Goal: Submit feedback/report problem: Submit feedback/report problem

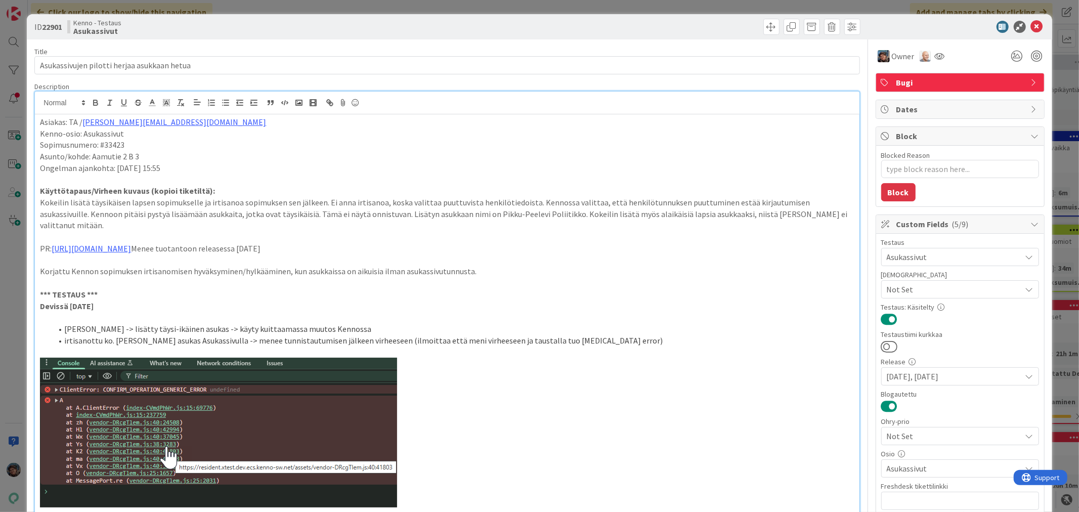
scroll to position [506, 0]
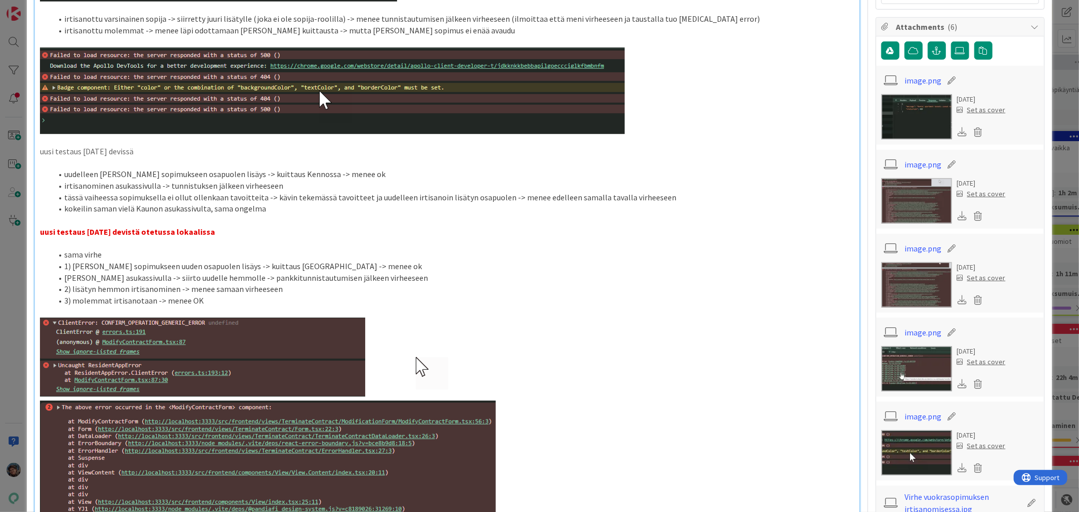
type textarea "x"
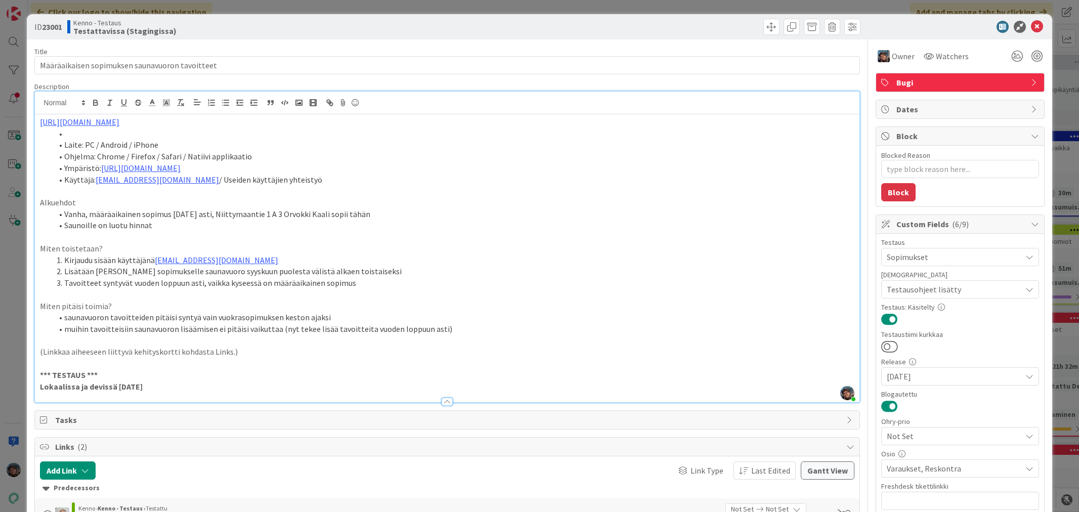
type textarea "x"
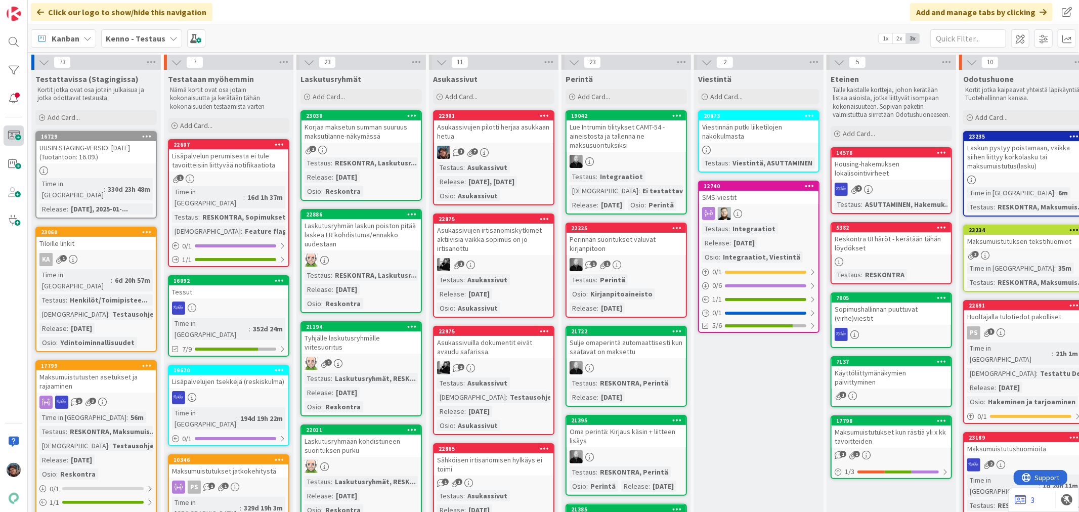
scroll to position [56, 0]
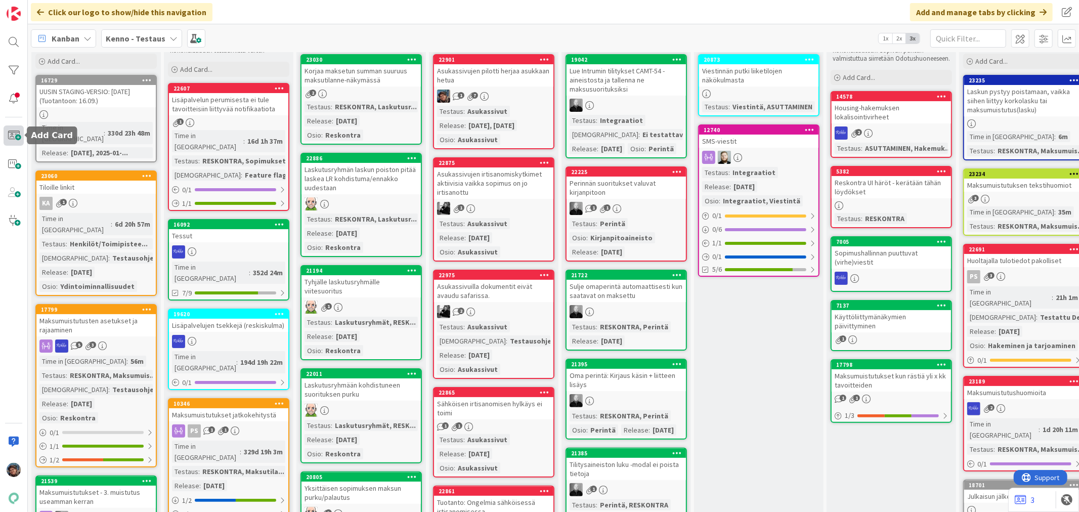
click at [14, 132] on span at bounding box center [14, 135] width 20 height 20
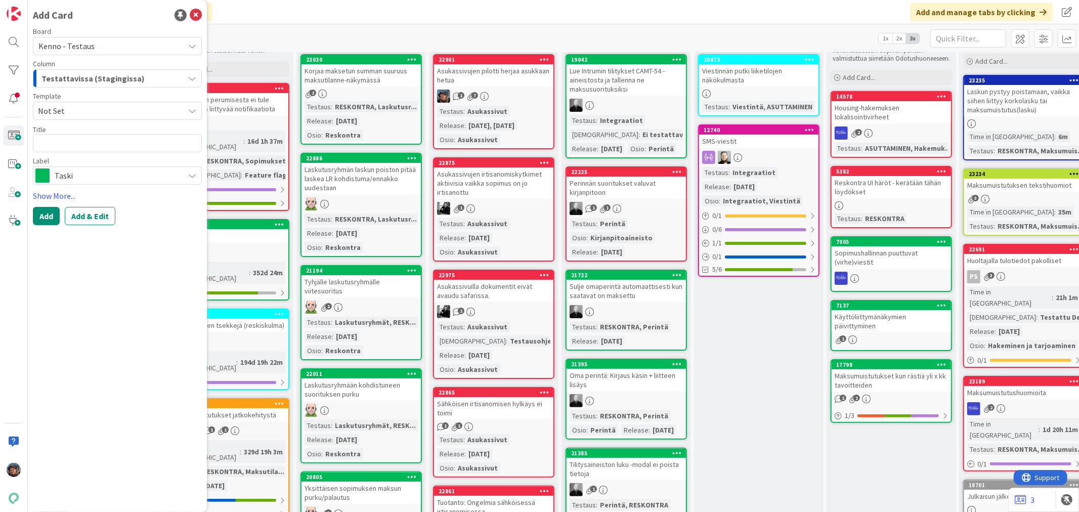
click at [125, 47] on span "Kenno - Testaus" at bounding box center [108, 46] width 141 height 14
click at [83, 144] on textarea at bounding box center [117, 143] width 169 height 18
type textarea "x"
type textarea "O"
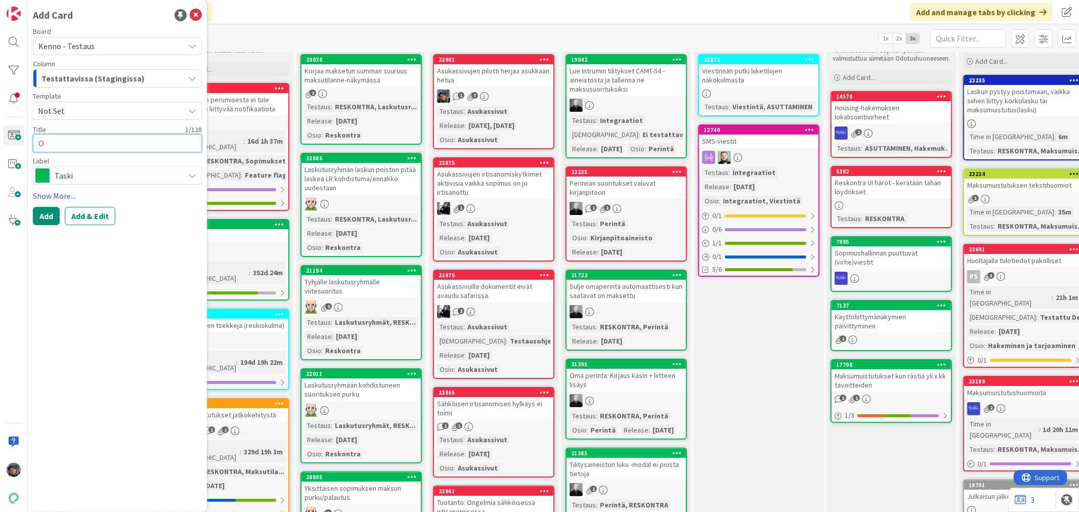
type textarea "x"
type textarea "Os"
type textarea "x"
type textarea "Osa"
type textarea "x"
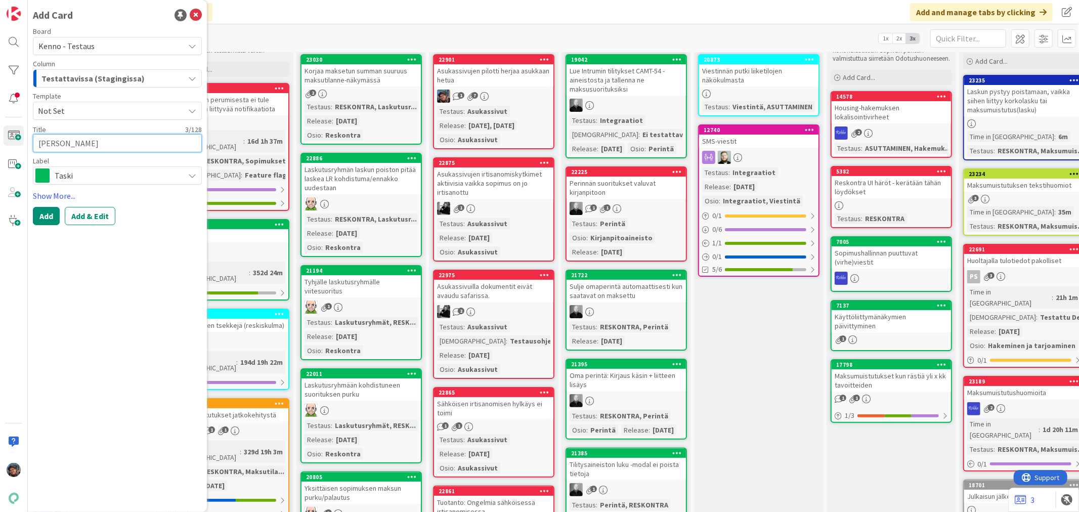
type textarea "Osak"
type textarea "x"
type textarea "Osakk"
type textarea "x"
type textarea "Osakka"
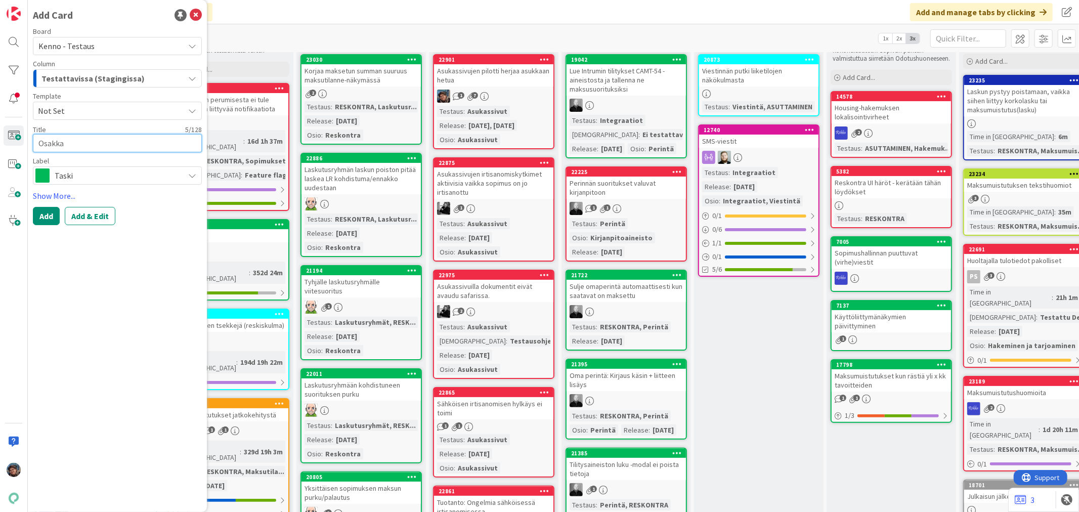
type textarea "x"
type textarea "Osakkaan"
type textarea "x"
type textarea "Osakkaan"
type textarea "x"
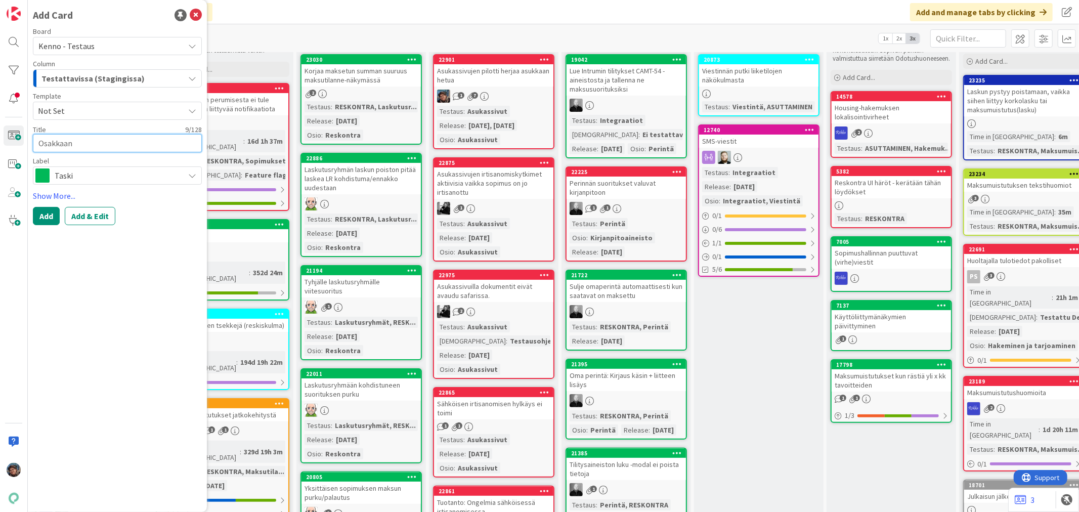
type textarea "Osakkaan i"
type textarea "x"
type textarea "Osakkaan ir"
type textarea "x"
type textarea "Osakkaan irt"
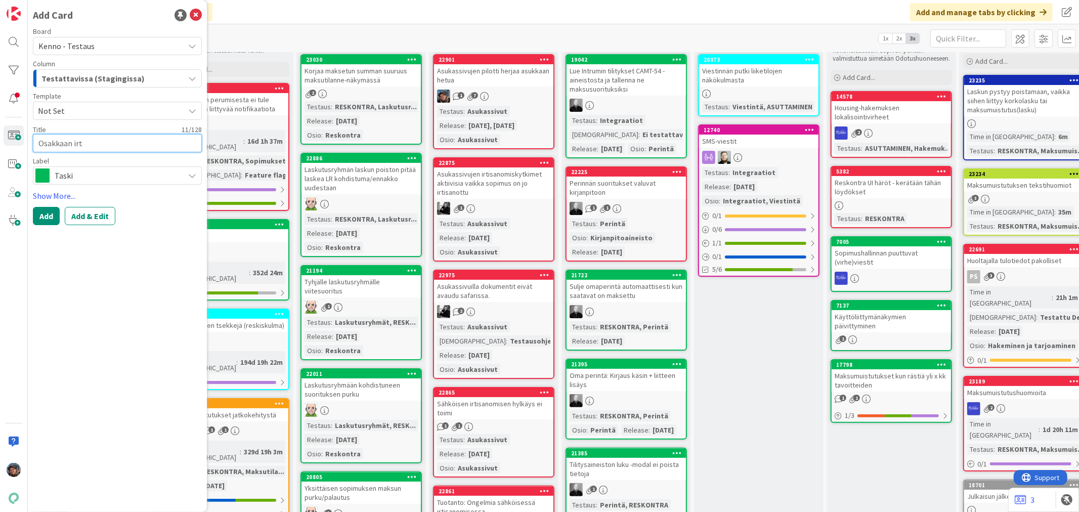
type textarea "x"
type textarea "Osakkaan irti"
type textarea "x"
type textarea "Osakkaan irtis"
type textarea "x"
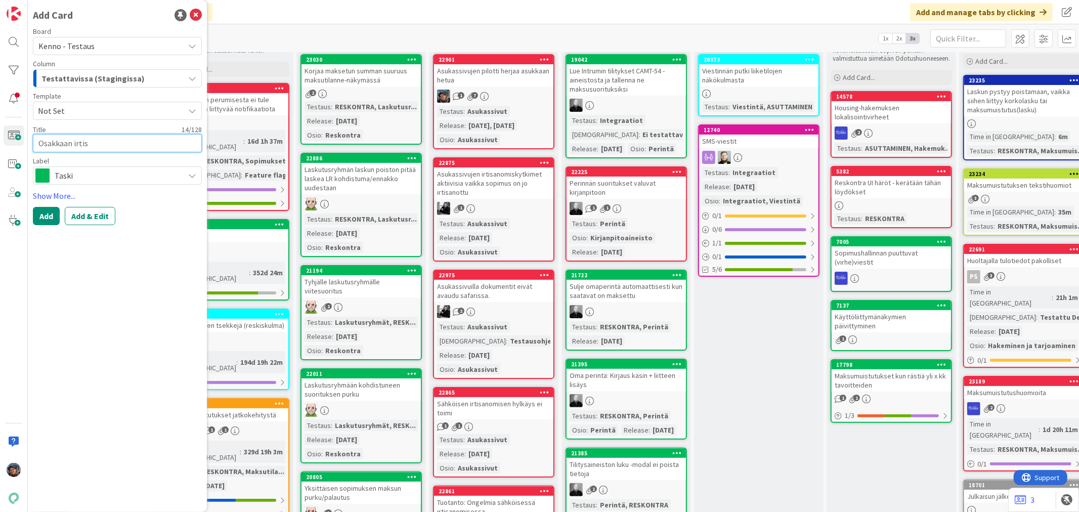
type textarea "Osakkaan irtisa"
type textarea "x"
type textarea "Osakkaan irtisan"
type textarea "x"
type textarea "Osakkaan irtisano"
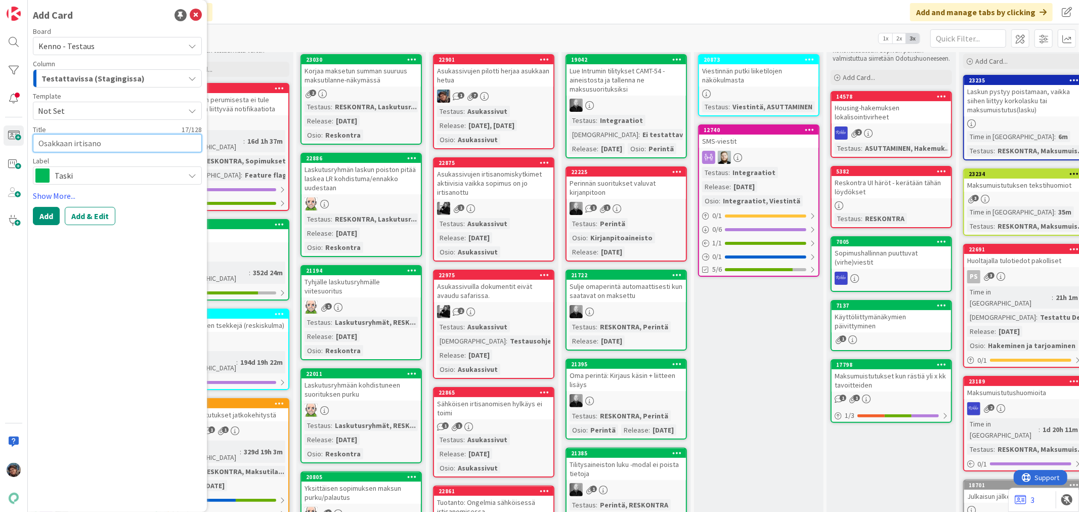
type textarea "x"
type textarea "Osakkaan irtisanom"
type textarea "x"
type textarea "Osakkaan irtisanomi"
type textarea "x"
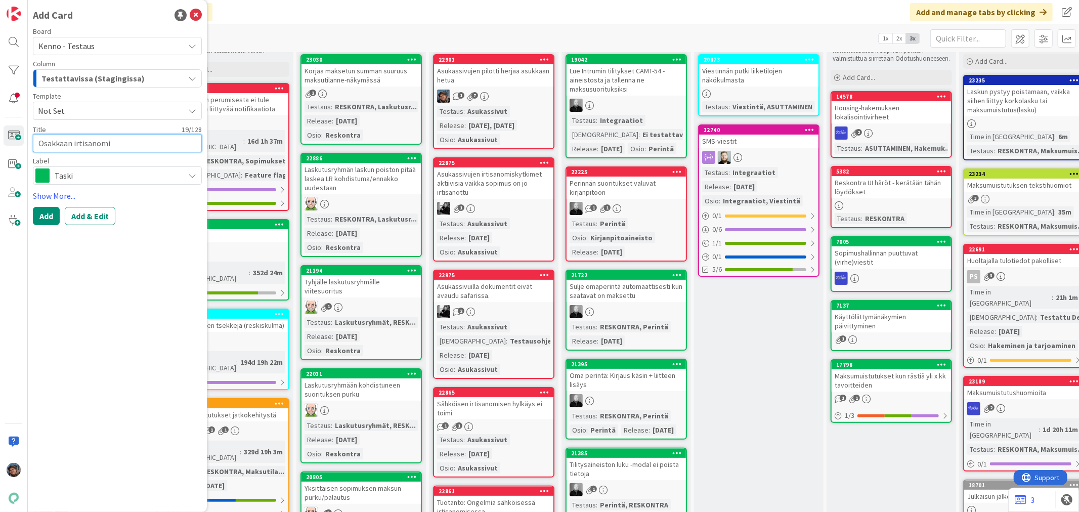
type textarea "Osakkaan irtisanomin"
type textarea "x"
type textarea "Osakkaan irtisanomine"
type textarea "x"
type textarea "Osakkaan irtisanominen"
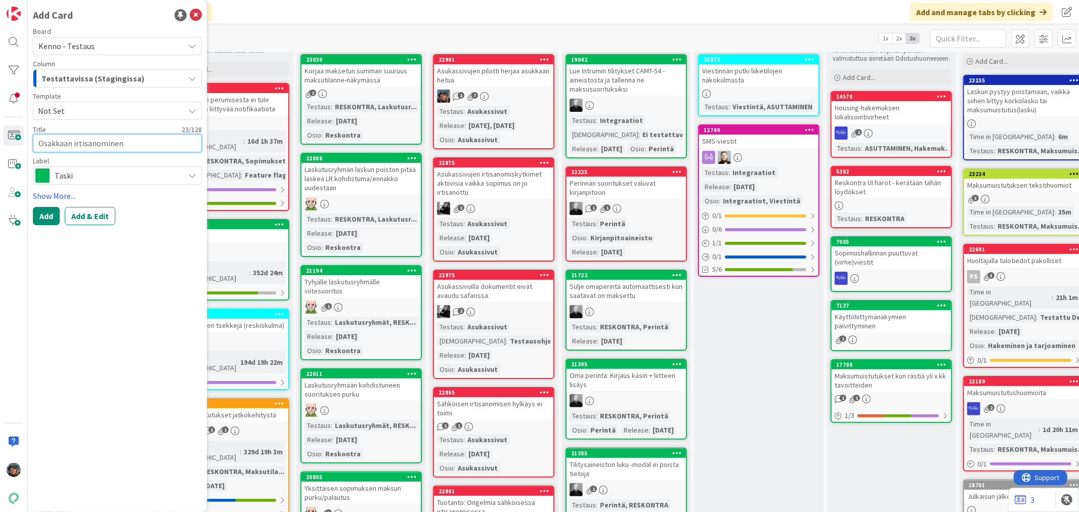
type textarea "x"
type textarea "Osakkaan irtisanominen e"
type textarea "x"
type textarea "Osakkaan irtisanominen ei"
type textarea "x"
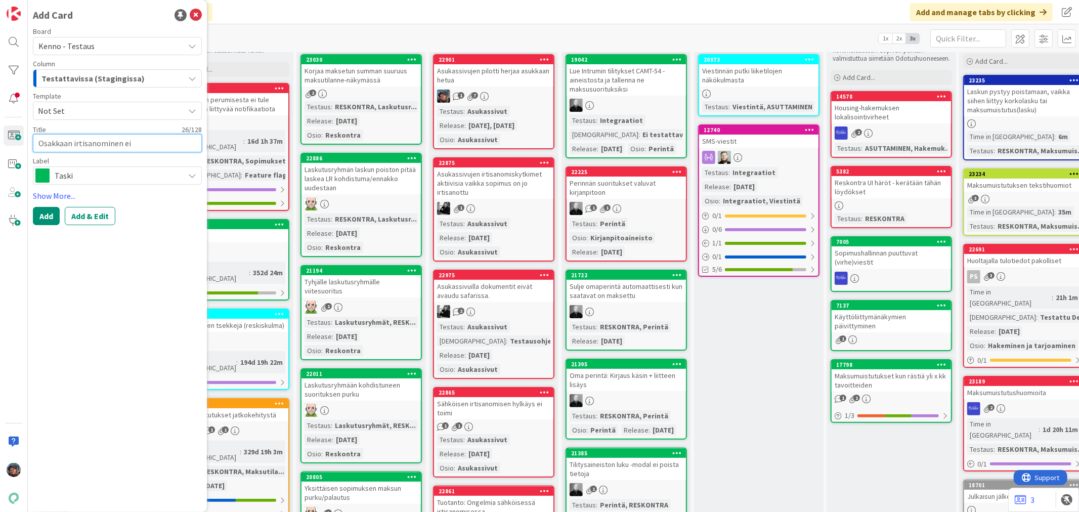
type textarea "Osakkaan irtisanominen ei o"
type textarea "x"
type textarea "Osakkaan irtisanominen ei on"
type textarea "x"
type textarea "Osakkaan irtisanominen ei onn"
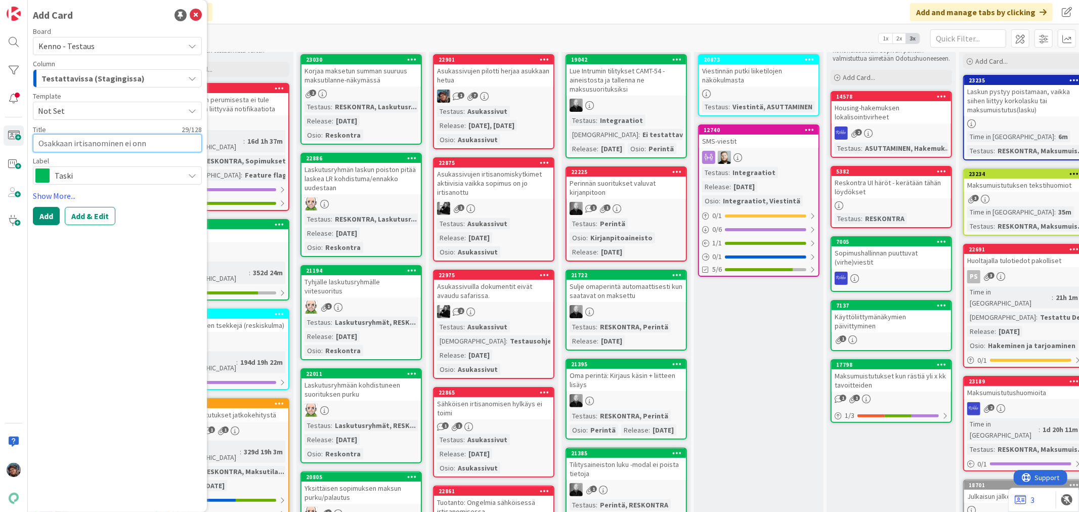
type textarea "x"
type textarea "Osakkaan irtisanominen ei onnis"
type textarea "x"
type textarea "Osakkaan irtisanominen ei onnist"
type textarea "x"
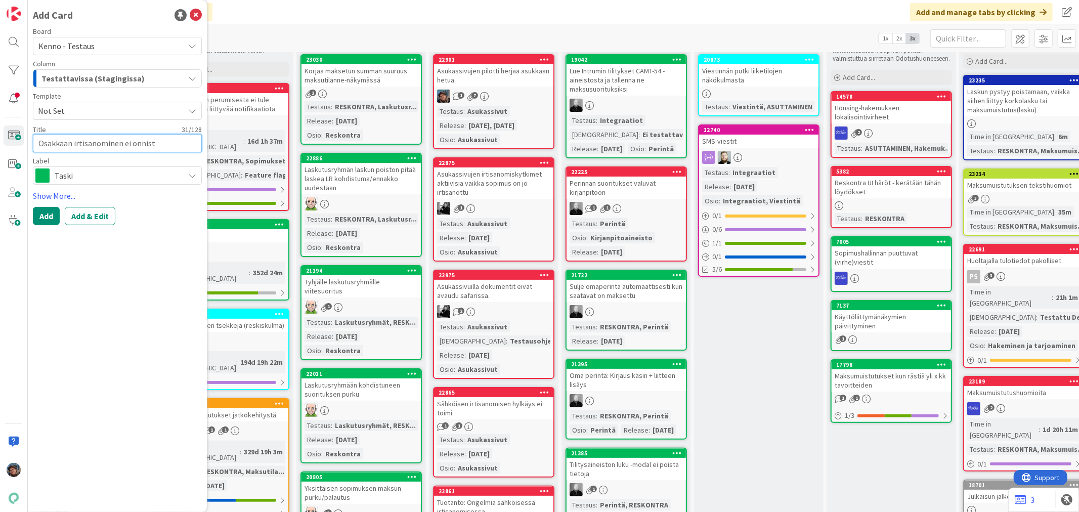
type textarea "Osakkaan irtisanominen ei onnistu"
drag, startPoint x: 71, startPoint y: 140, endPoint x: 0, endPoint y: 132, distance: 71.3
click at [0, 132] on div "Add Card Board Kenno - Testaus Kenno - Testaus Kenno - Havainnot Kenno - Kehity…" at bounding box center [14, 256] width 28 height 512
type textarea "x"
type textarea "O irtisanominen ei onnistu"
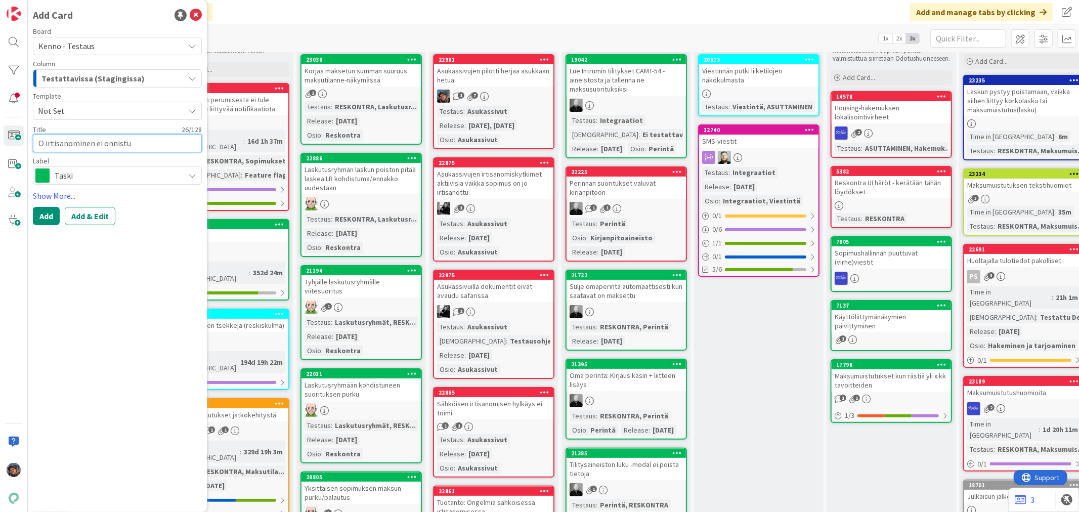
type textarea "x"
type textarea "Os irtisanominen ei onnistu"
type textarea "x"
type textarea "Osa irtisanominen ei onnistu"
type textarea "x"
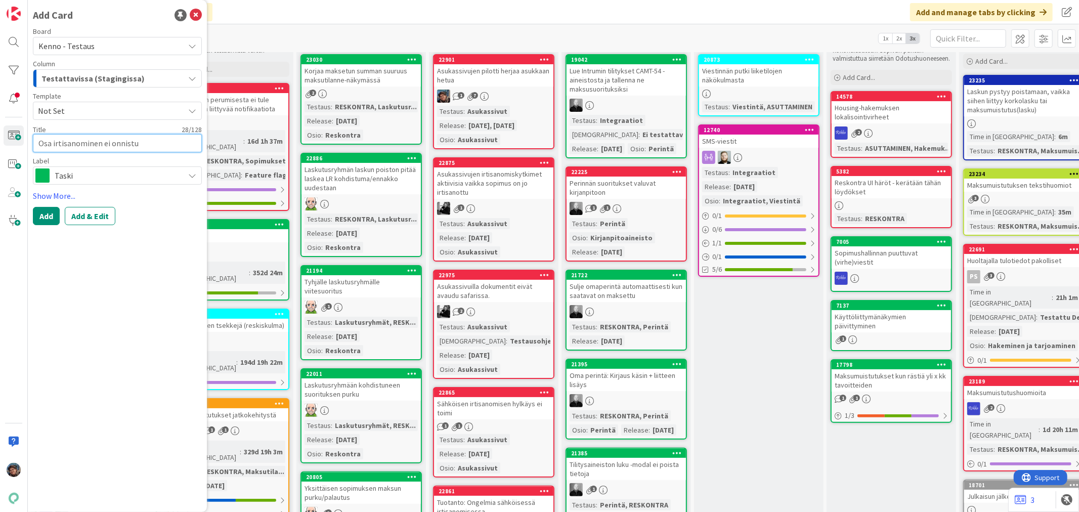
type textarea "Osap irtisanominen ei onnistu"
type textarea "x"
type textarea "Osapu irtisanominen ei onnistu"
type textarea "x"
type textarea "Osapuo irtisanominen ei onnistu"
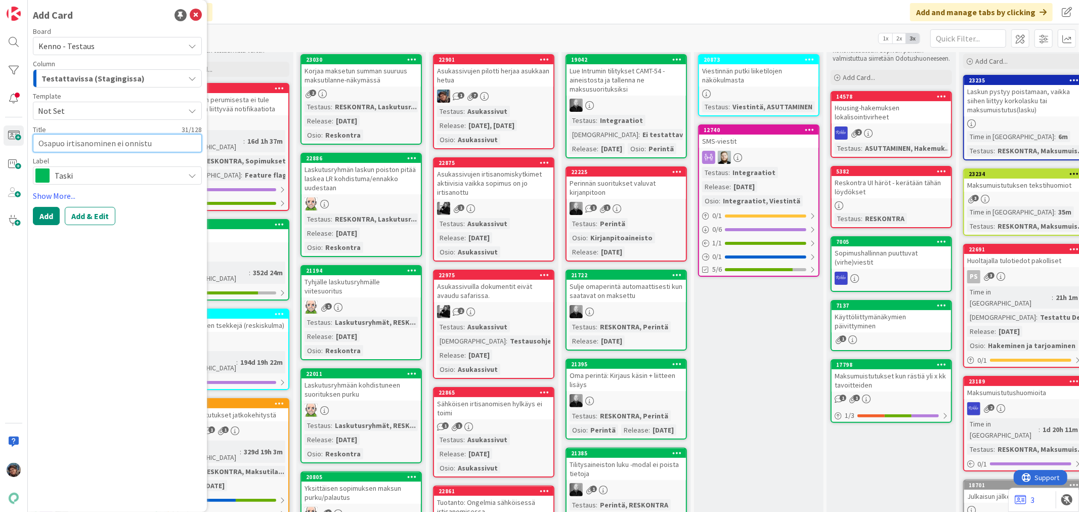
type textarea "x"
type textarea "Osapuol irtisanominen ei onnistu"
type textarea "x"
type textarea "Osapuolen irtisanominen ei onnistu"
type textarea "x"
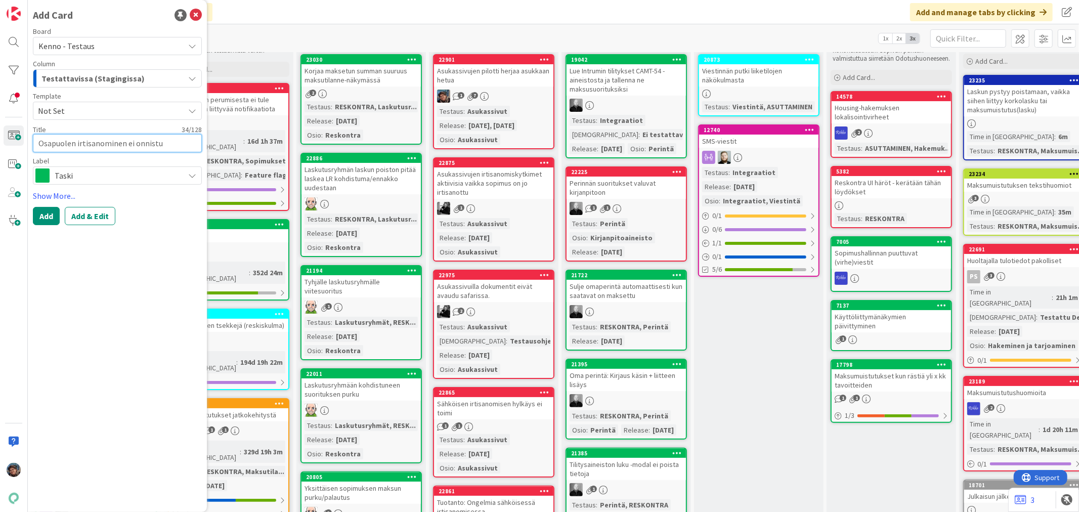
type textarea "Osapuolen irtisanominen ei onnistu"
click at [105, 178] on span "Taski" at bounding box center [117, 175] width 124 height 14
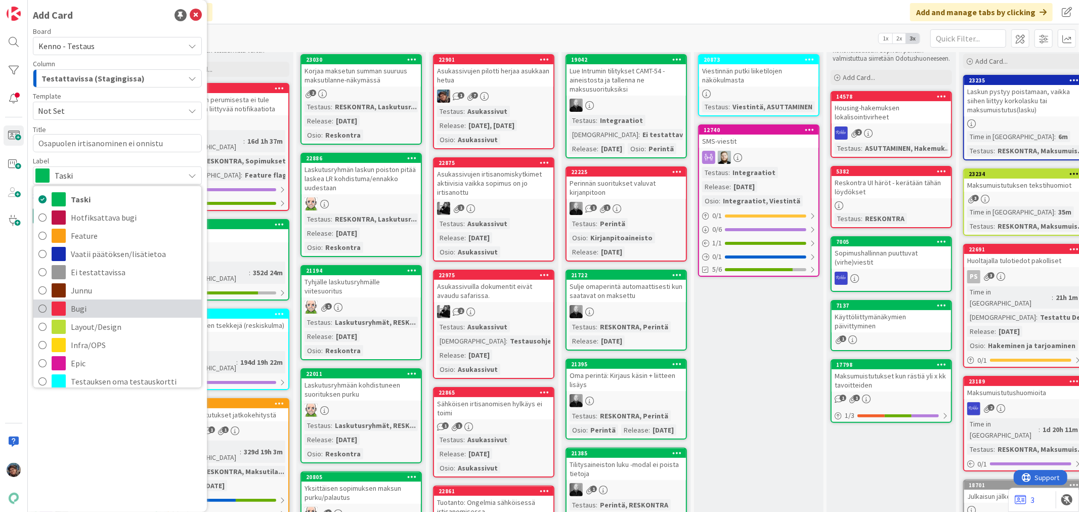
click at [78, 310] on span "Bugi" at bounding box center [133, 308] width 125 height 15
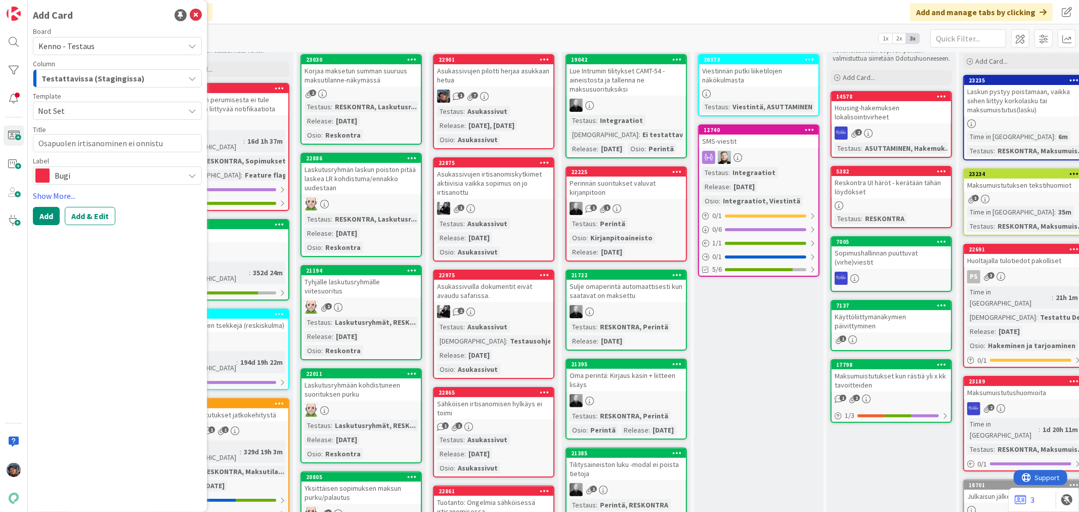
type textarea "x"
click at [94, 215] on button "Add & Edit" at bounding box center [90, 216] width 51 height 18
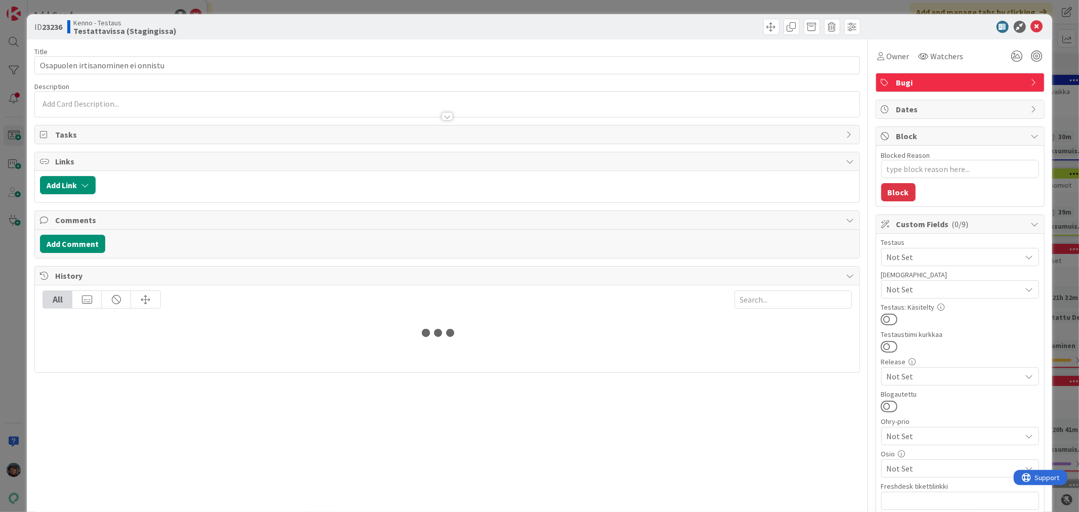
type textarea "x"
click at [444, 118] on div at bounding box center [447, 116] width 11 height 8
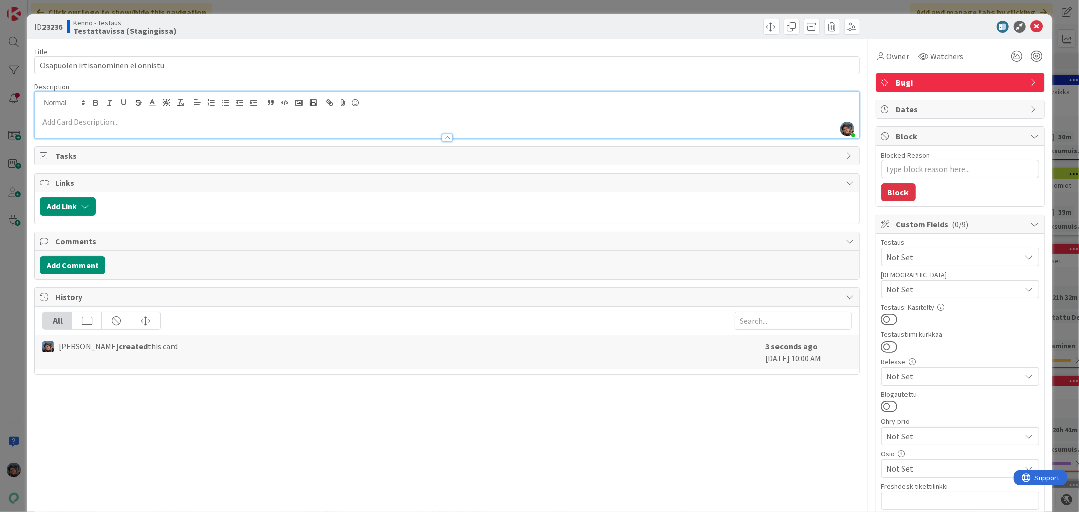
click at [442, 137] on div at bounding box center [447, 138] width 11 height 8
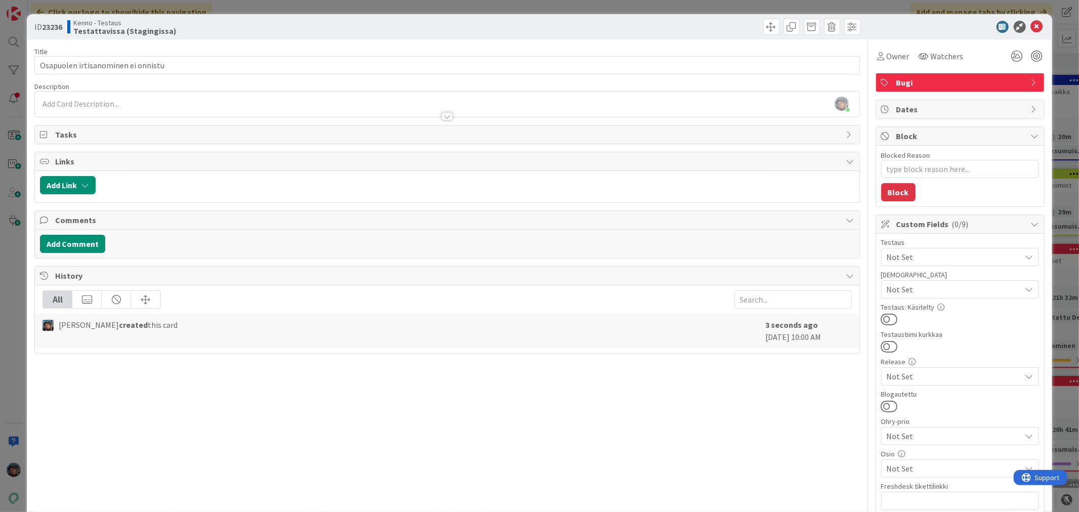
click at [158, 99] on p at bounding box center [447, 104] width 814 height 12
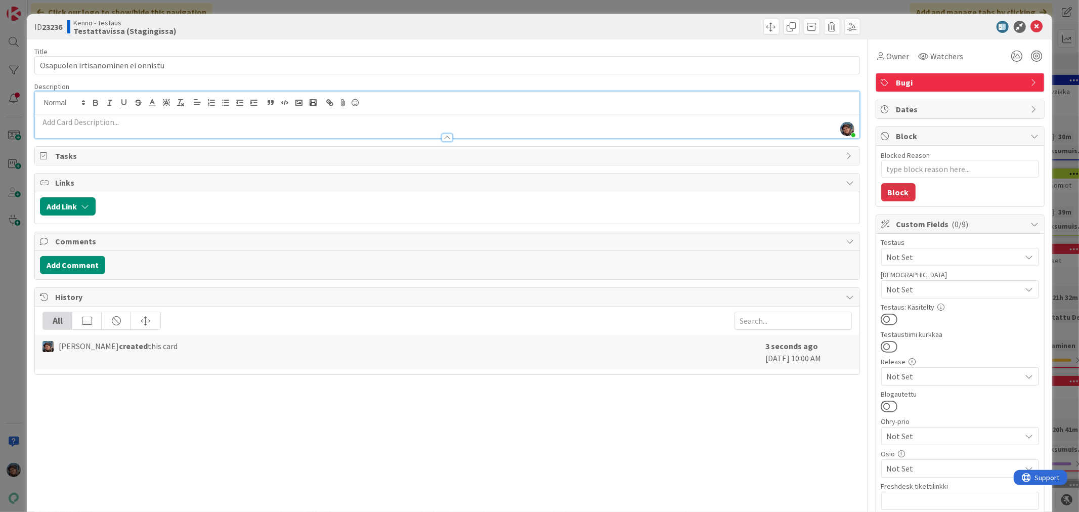
click at [152, 116] on p at bounding box center [447, 122] width 814 height 12
click at [133, 122] on p at bounding box center [447, 122] width 814 height 12
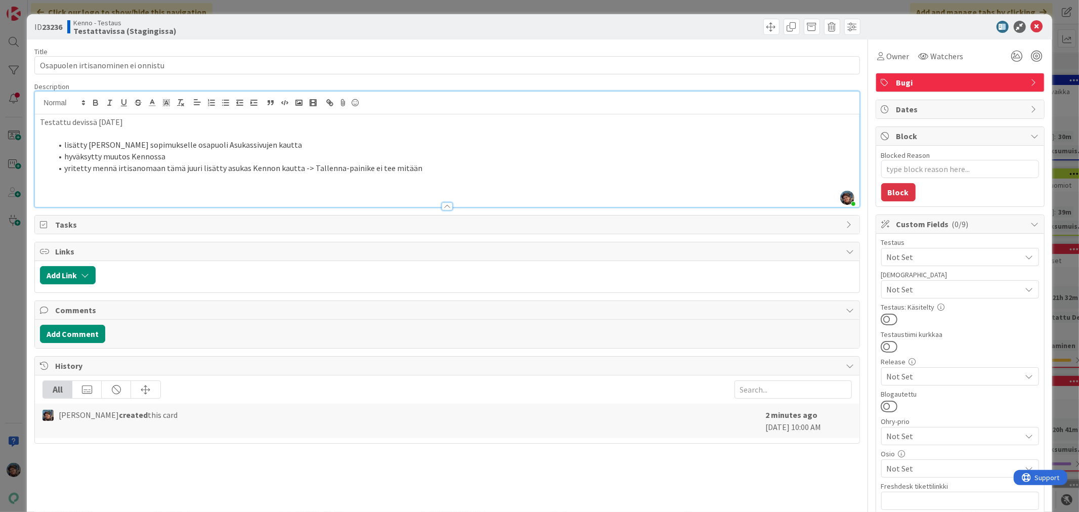
click at [56, 193] on p at bounding box center [447, 191] width 814 height 12
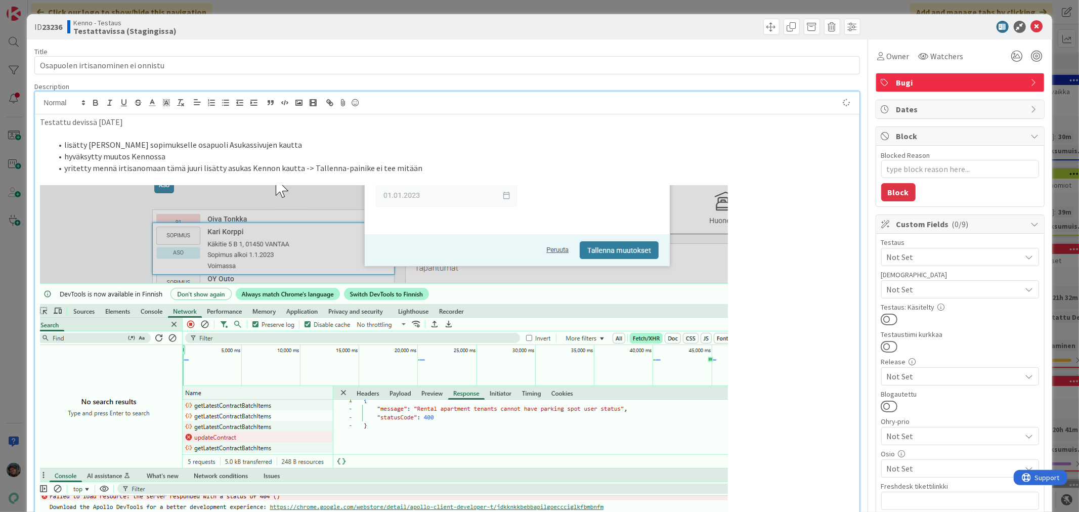
type textarea "x"
drag, startPoint x: 170, startPoint y: 64, endPoint x: 0, endPoint y: 62, distance: 170.0
click at [0, 62] on div "ID 23236 Kenno - Testaus Testattavissa (Stagingissa) Title 34 / 128 Osapuolen i…" at bounding box center [539, 256] width 1079 height 512
type input "Asukassicvun kautta"
type textarea "x"
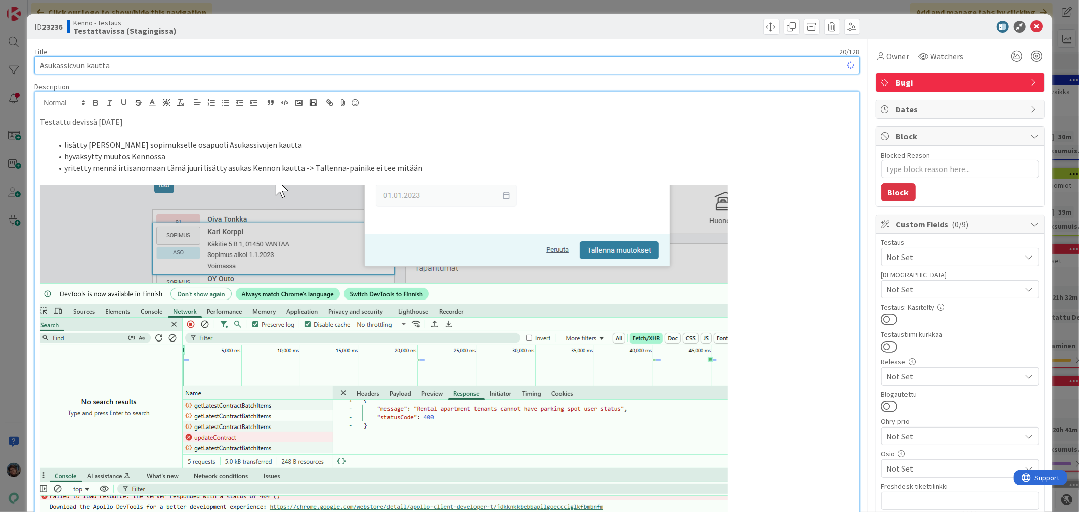
type input "Asukassicvun kautta"
type textarea "x"
type input "Asukassi"
type textarea "x"
type input "Asukassivun kautta lisättyä osapuolta ei saa irtisanottua Kennossa"
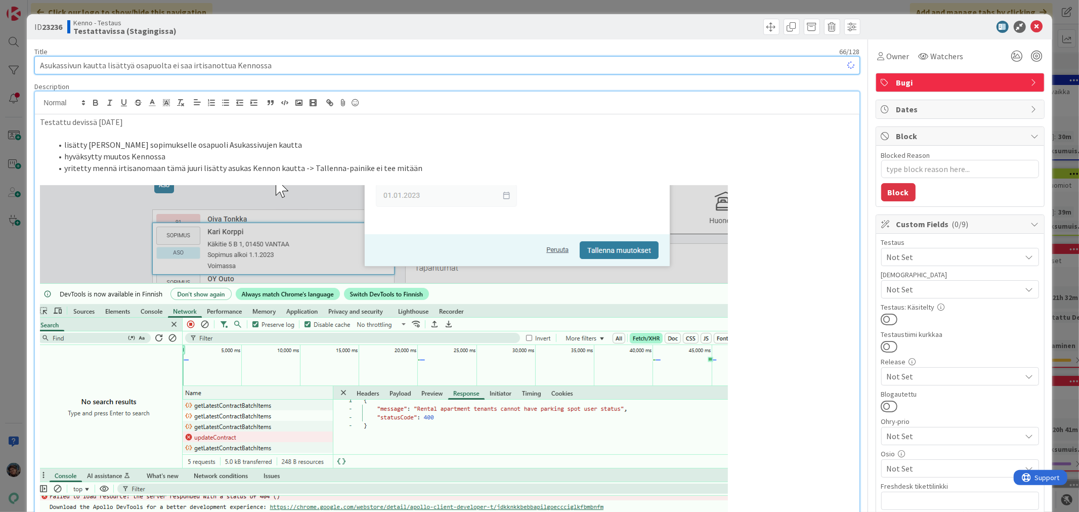
type textarea "x"
type input "Asukassivun kautta lisättyä osapuolta ei saa irtisanottua Kennossa"
click at [887, 59] on span "Owner" at bounding box center [898, 56] width 23 height 12
type textarea "x"
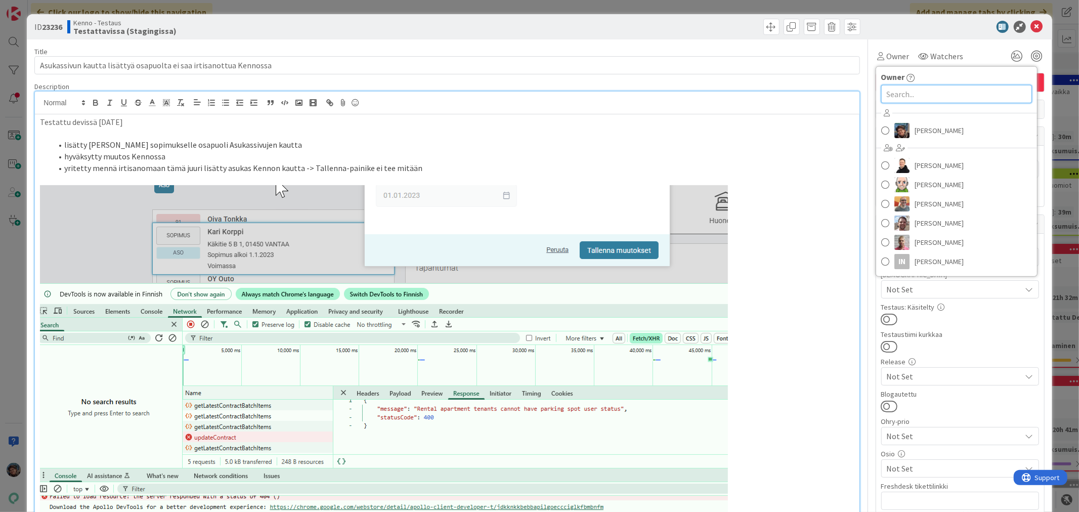
click at [882, 91] on input "text" at bounding box center [956, 94] width 151 height 18
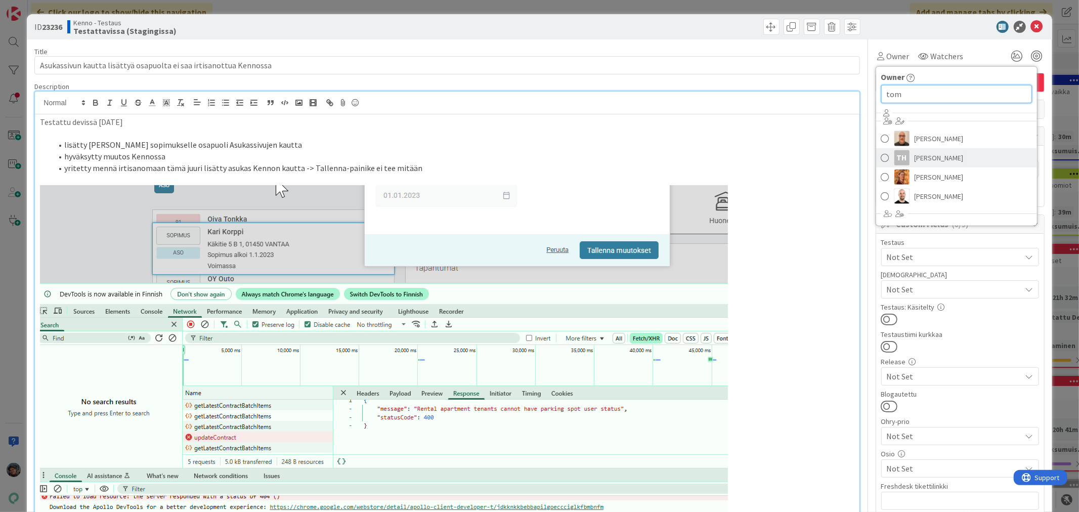
type input "tom"
click at [915, 156] on span "Tommi Hännikkälä" at bounding box center [939, 157] width 49 height 15
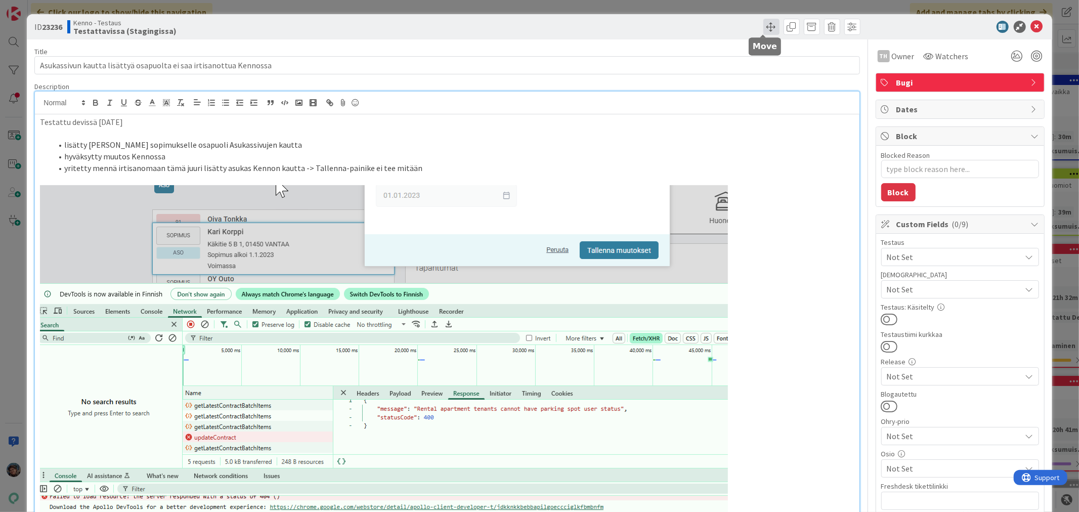
click at [763, 28] on span at bounding box center [771, 27] width 16 height 16
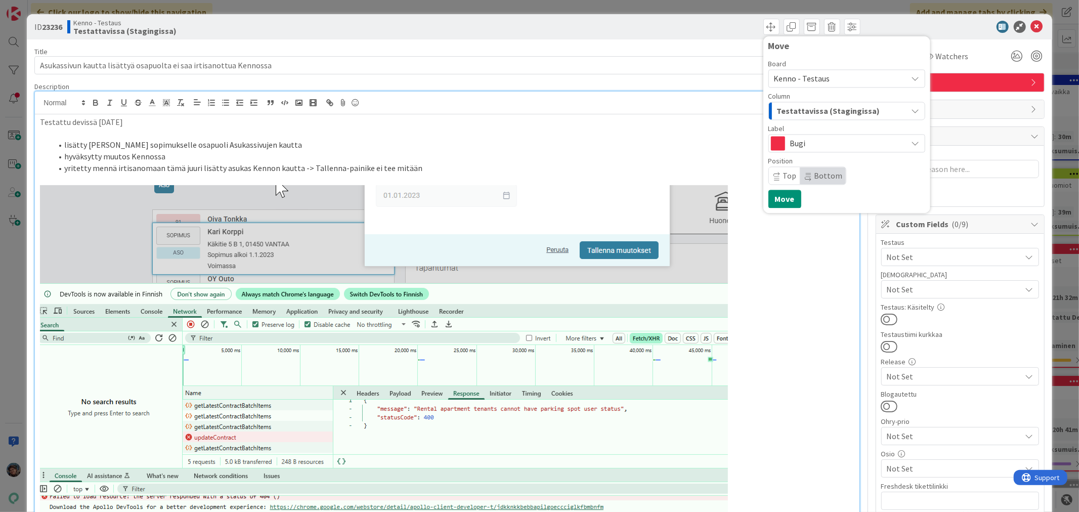
click at [781, 79] on span "Kenno - Testaus" at bounding box center [802, 78] width 56 height 10
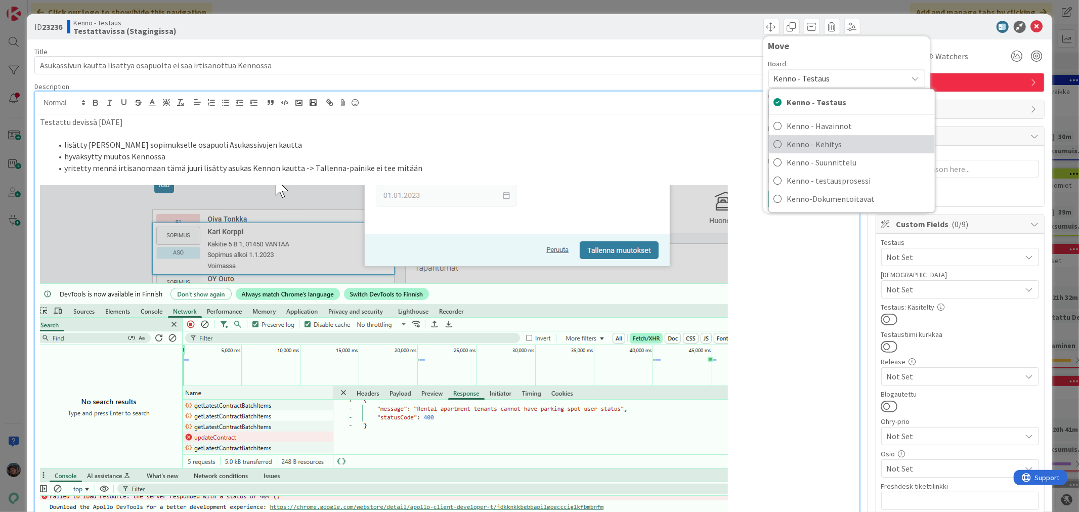
click at [819, 145] on span "Kenno - Kehitys" at bounding box center [858, 144] width 143 height 15
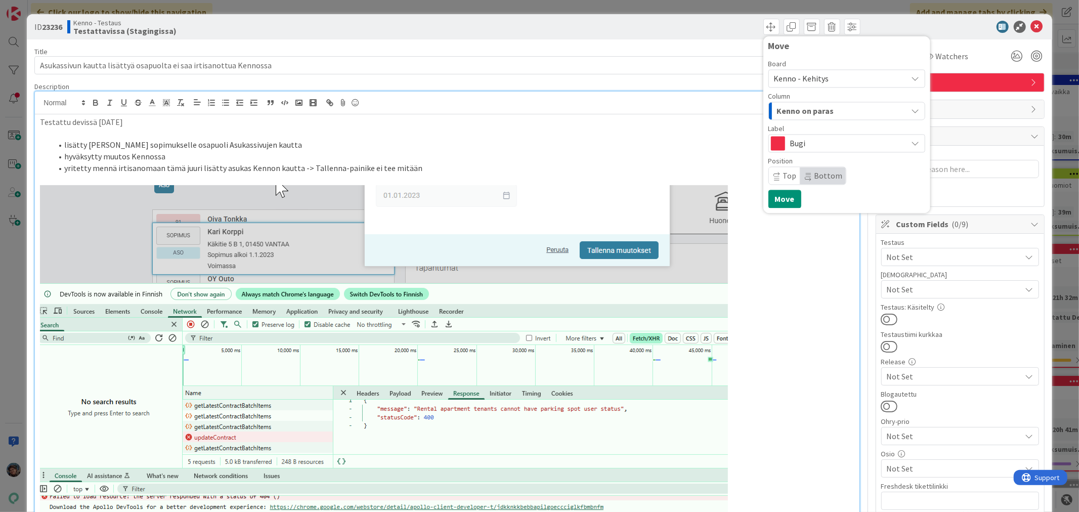
click at [812, 109] on span "Kenno on paras" at bounding box center [805, 110] width 57 height 13
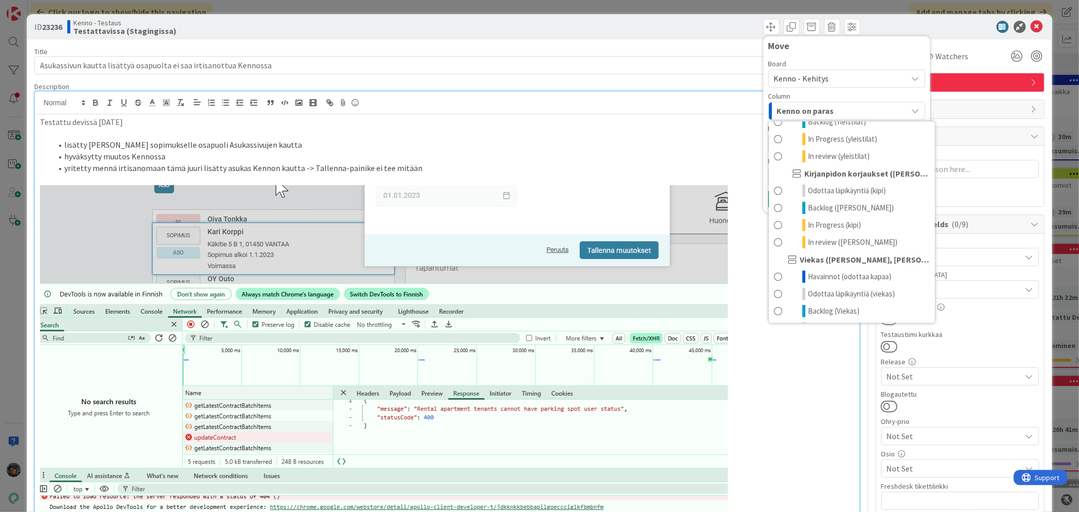
scroll to position [562, 0]
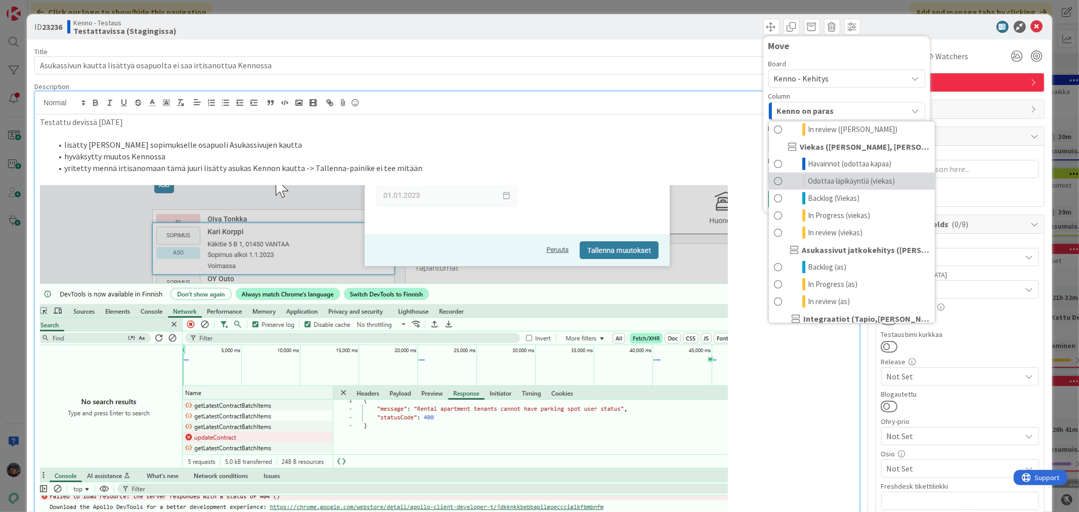
click at [831, 187] on span "Odottaa läpikäyntiä (viekas)" at bounding box center [851, 181] width 87 height 12
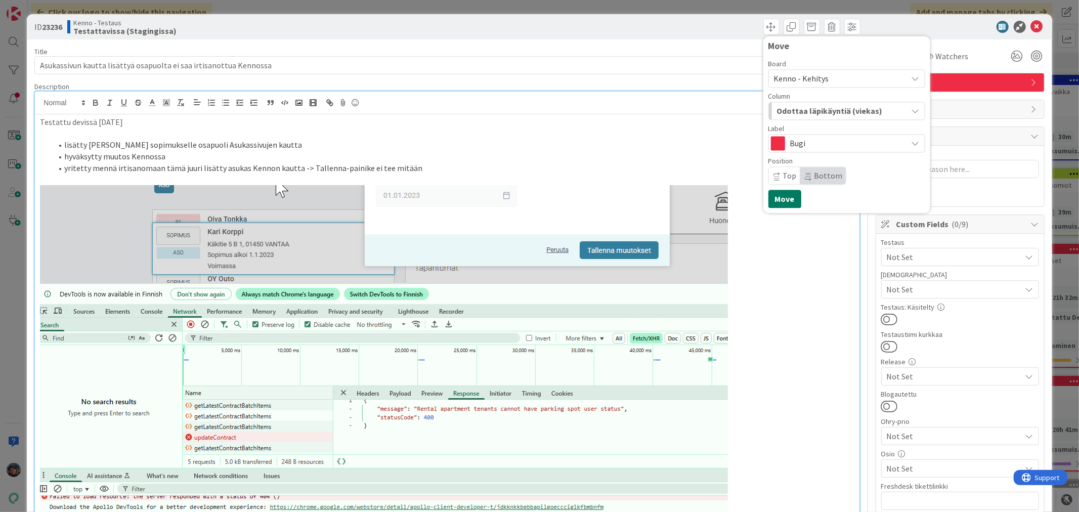
click at [783, 199] on button "Move" at bounding box center [784, 199] width 33 height 18
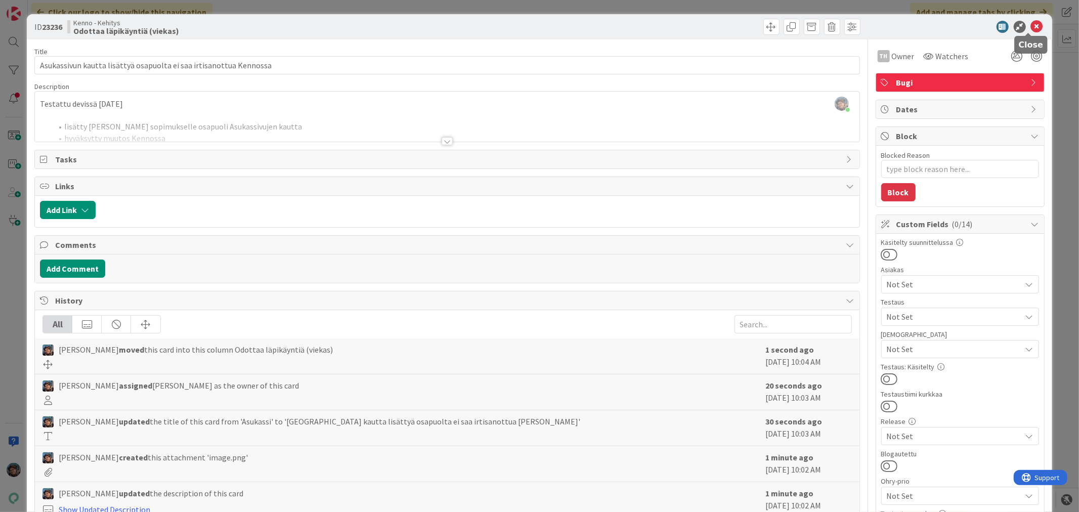
click at [1031, 24] on icon at bounding box center [1037, 27] width 12 height 12
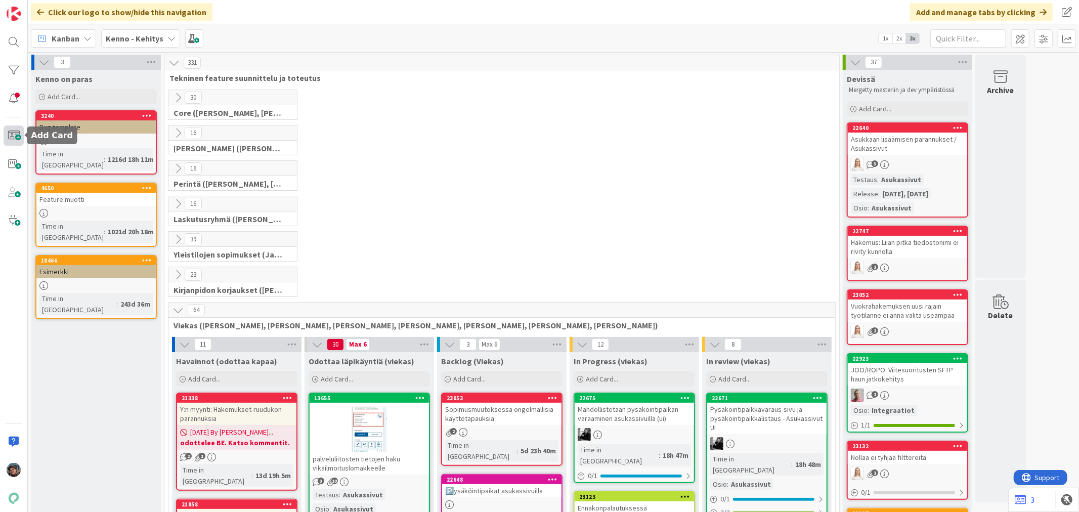
click at [17, 137] on span at bounding box center [14, 135] width 20 height 20
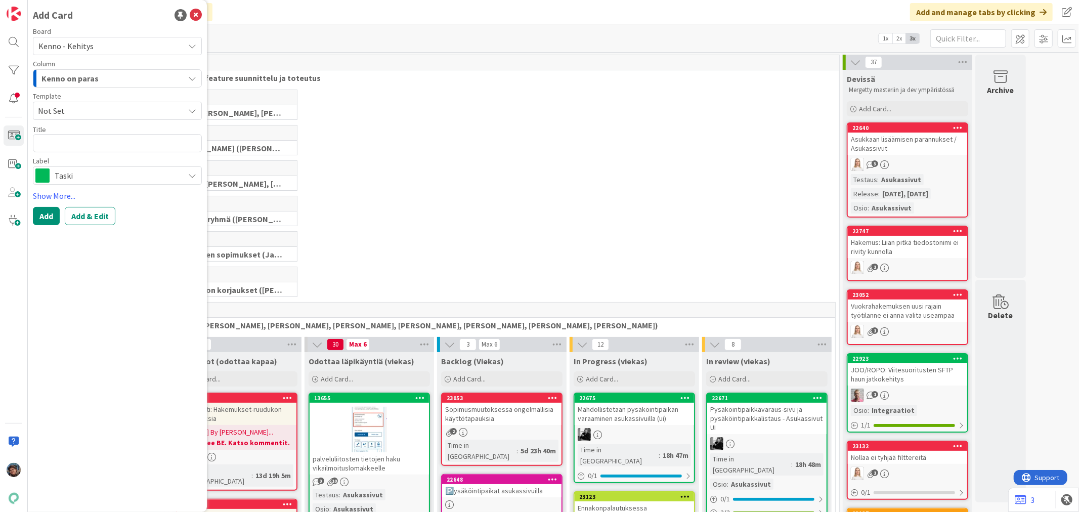
click at [84, 173] on span "Taski" at bounding box center [117, 175] width 124 height 14
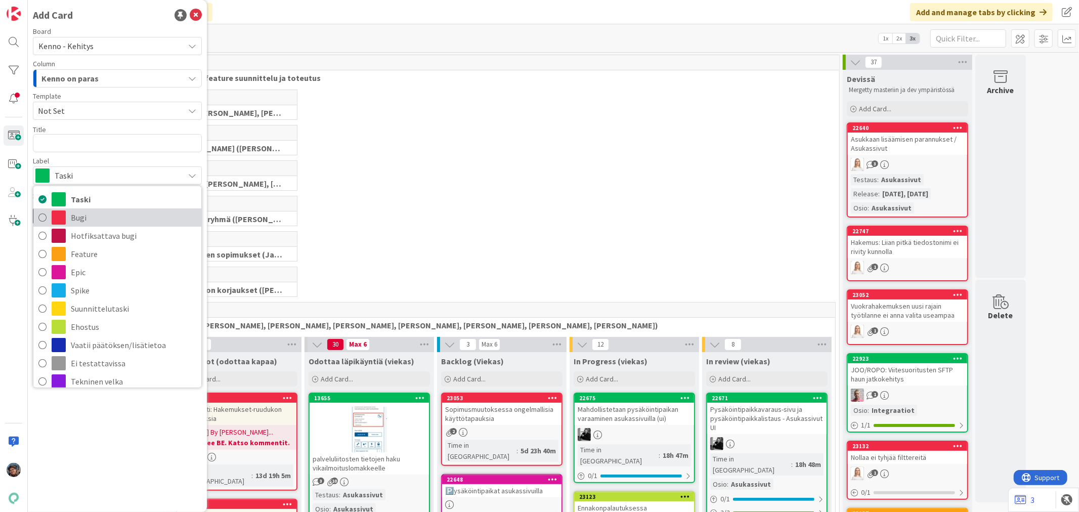
click at [77, 220] on span "Bugi" at bounding box center [133, 217] width 125 height 15
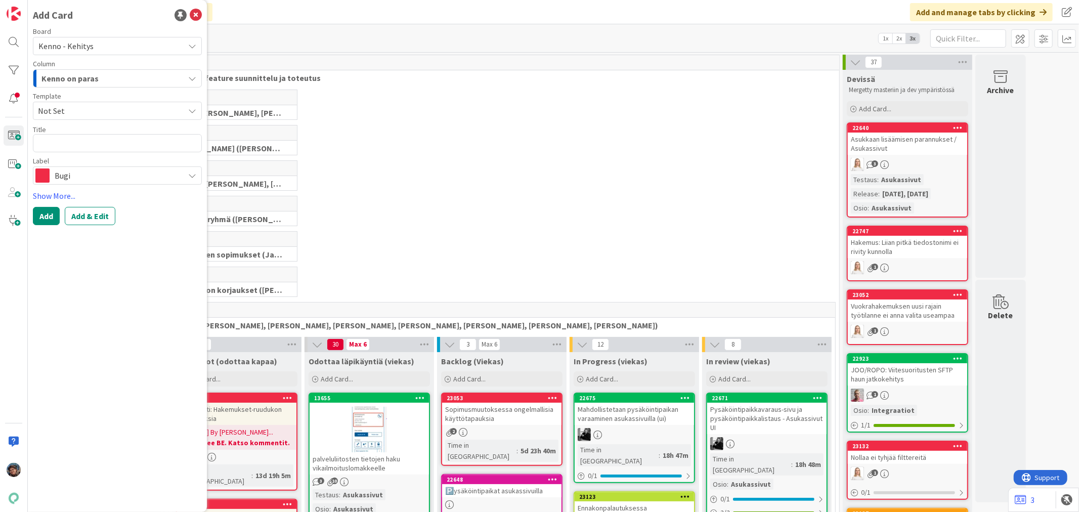
click at [99, 47] on span "Kenno - Kehitys" at bounding box center [108, 46] width 141 height 14
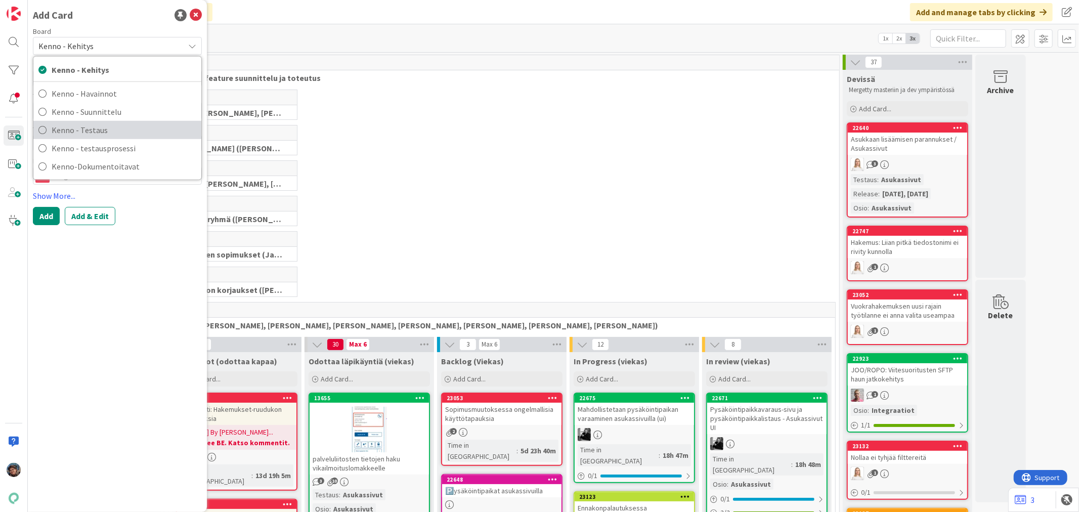
click at [87, 130] on span "Kenno - Testaus" at bounding box center [124, 129] width 145 height 15
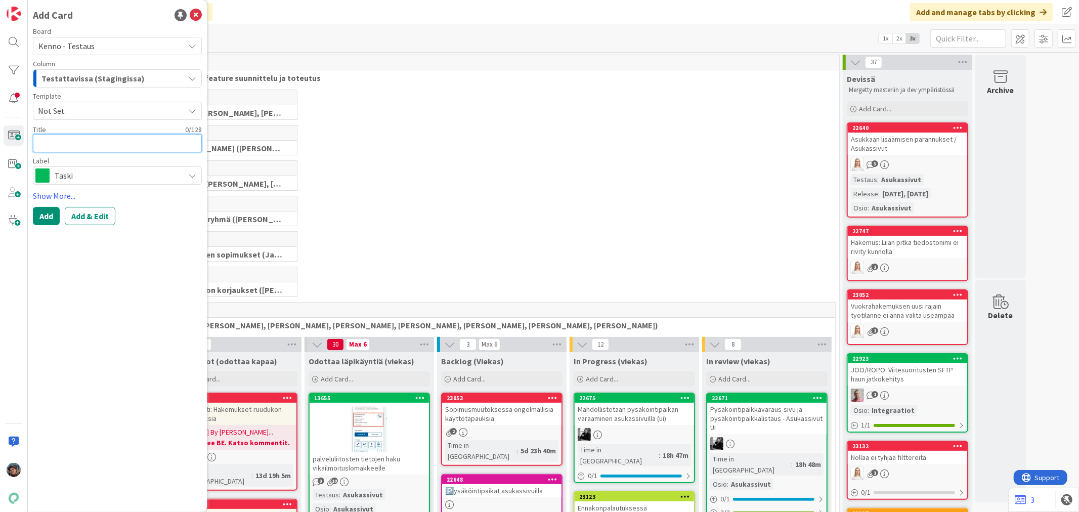
click at [69, 138] on textarea at bounding box center [117, 143] width 169 height 18
type textarea "x"
type textarea "I"
type textarea "x"
type textarea "Ir"
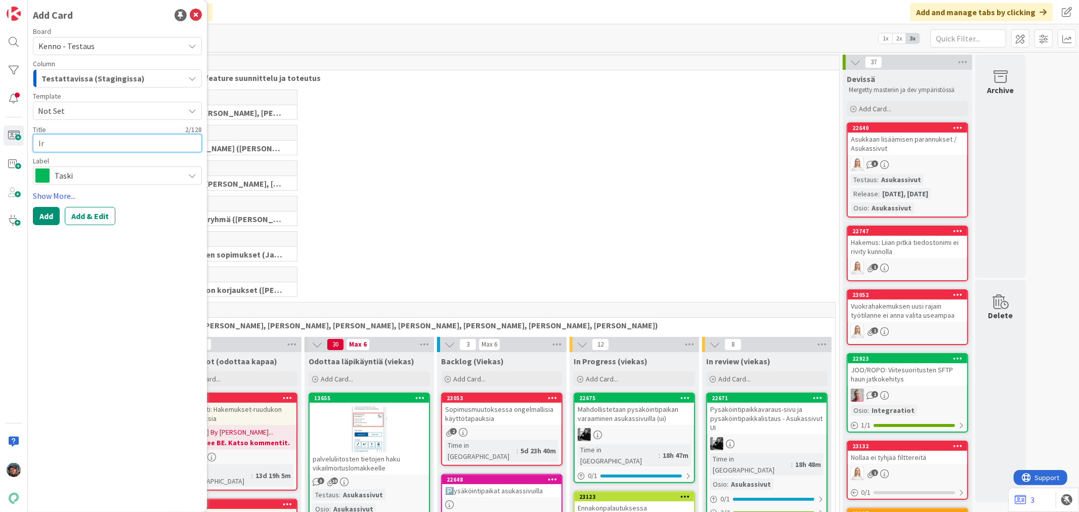
type textarea "x"
type textarea "Irt"
type textarea "x"
type textarea "Irti"
type textarea "x"
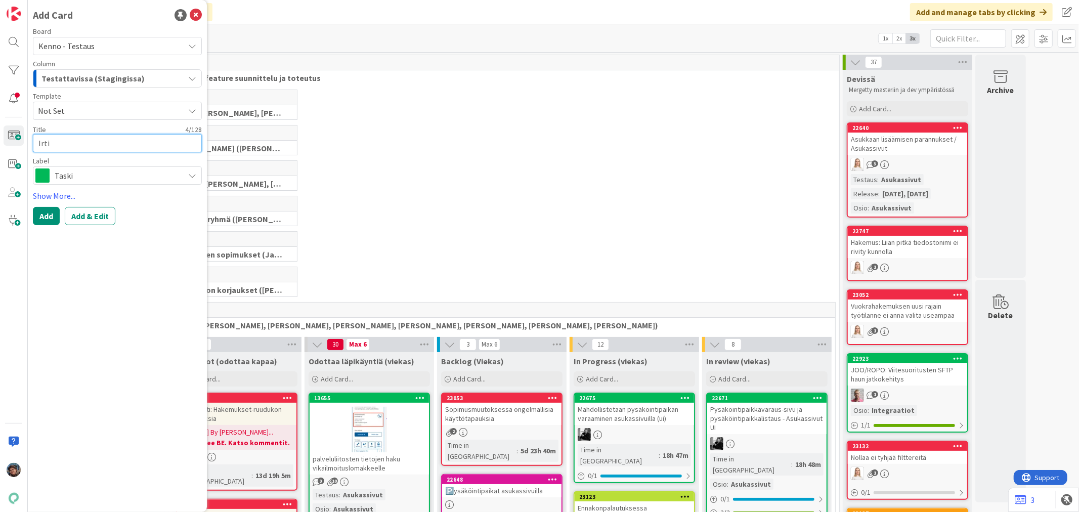
type textarea "Irtis"
type textarea "x"
type textarea "Irtisan"
type textarea "x"
type textarea "Irtisano"
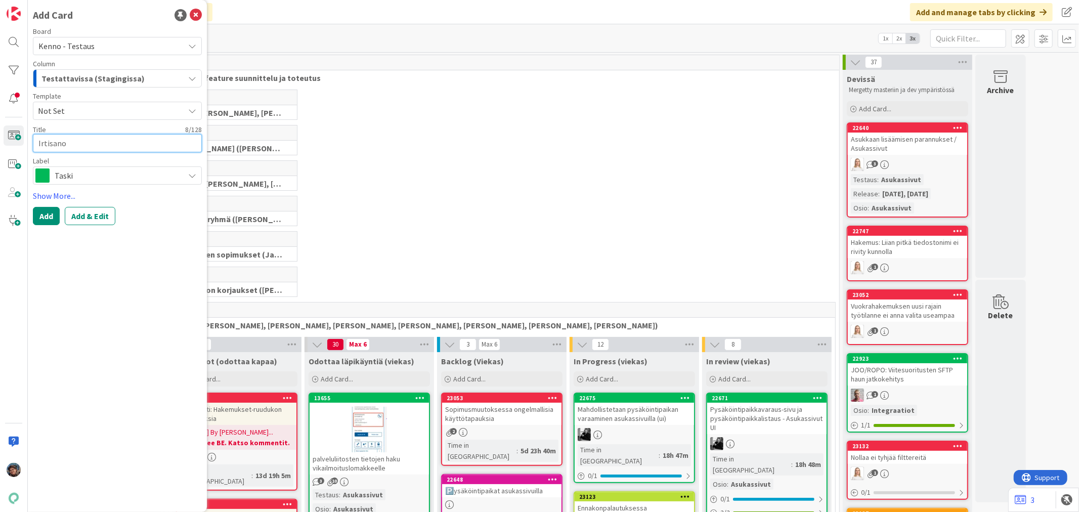
type textarea "x"
type textarea "Irtisanom"
type textarea "x"
type textarea "Irtisanomi"
type textarea "x"
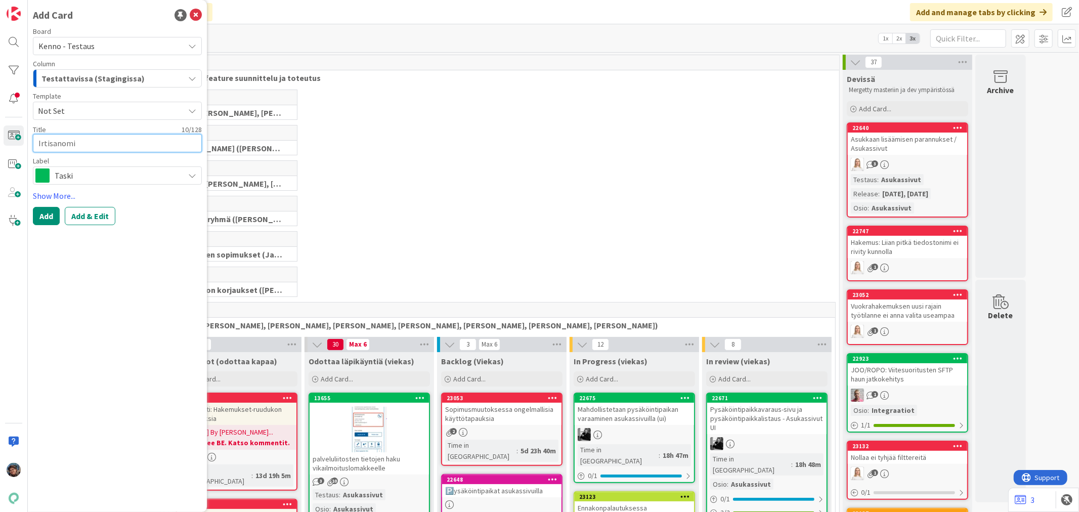
type textarea "Irtisanomin"
type textarea "x"
type textarea "Irtisanomine"
type textarea "x"
type textarea "Irtisanominen"
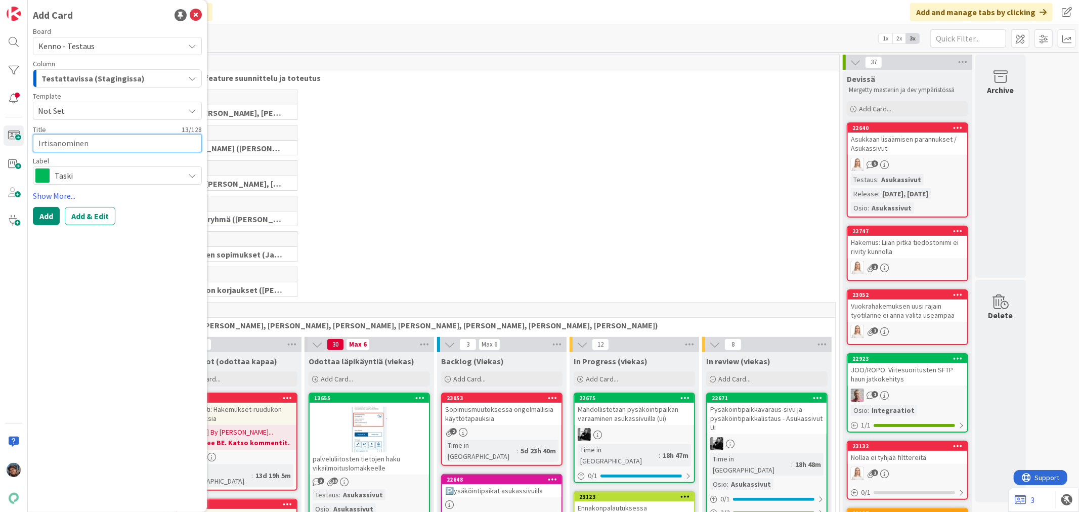
type textarea "x"
type textarea "Irtisanominen"
type textarea "x"
type textarea "Irtisanominen"
type textarea "x"
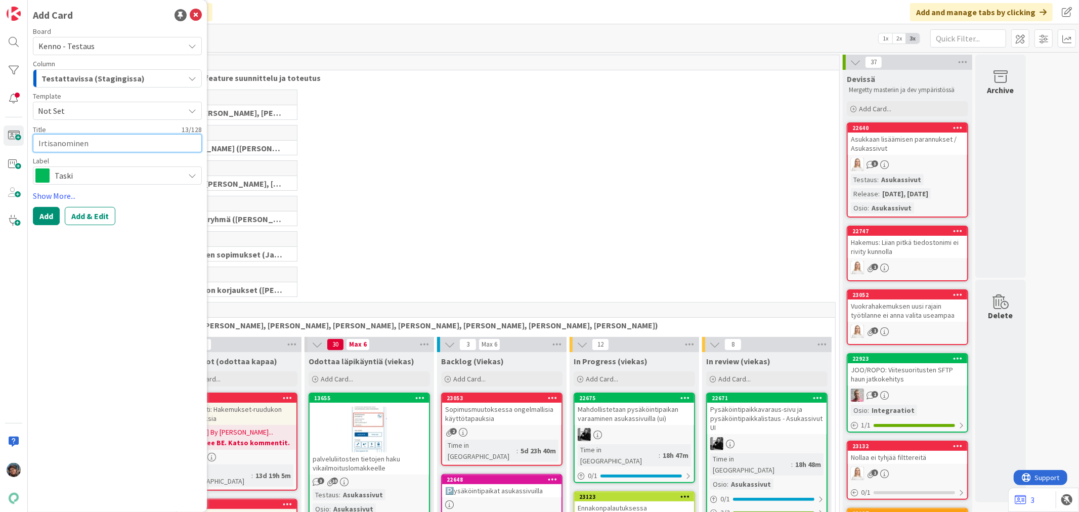
type textarea "Irtisanominen,"
type textarea "x"
type textarea "Irtisanominen,"
type textarea "x"
type textarea "Irtisanominen, k"
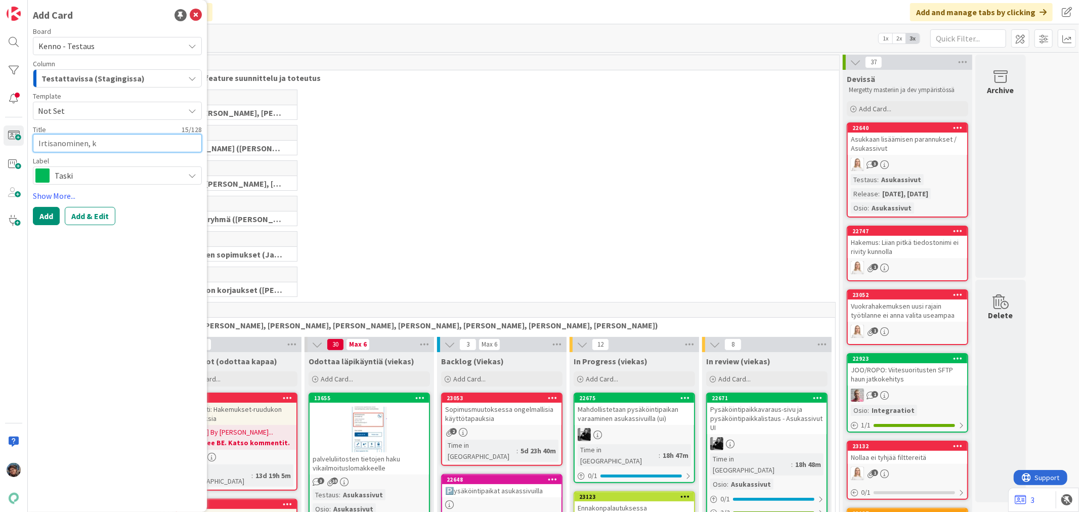
type textarea "x"
type textarea "Irtisanominen, ku"
type textarea "x"
type textarea "Irtisanominen, kun"
type textarea "x"
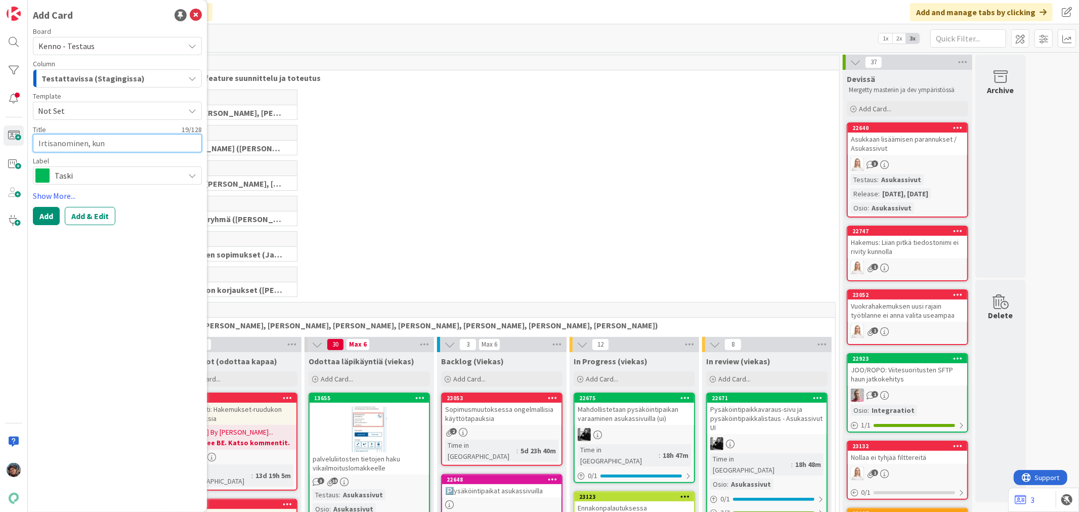
type textarea "Irtisanominen, kun l"
type textarea "x"
type textarea "Irtisanominen, kun li"
type textarea "x"
type textarea "Irtisanominen, kun lis"
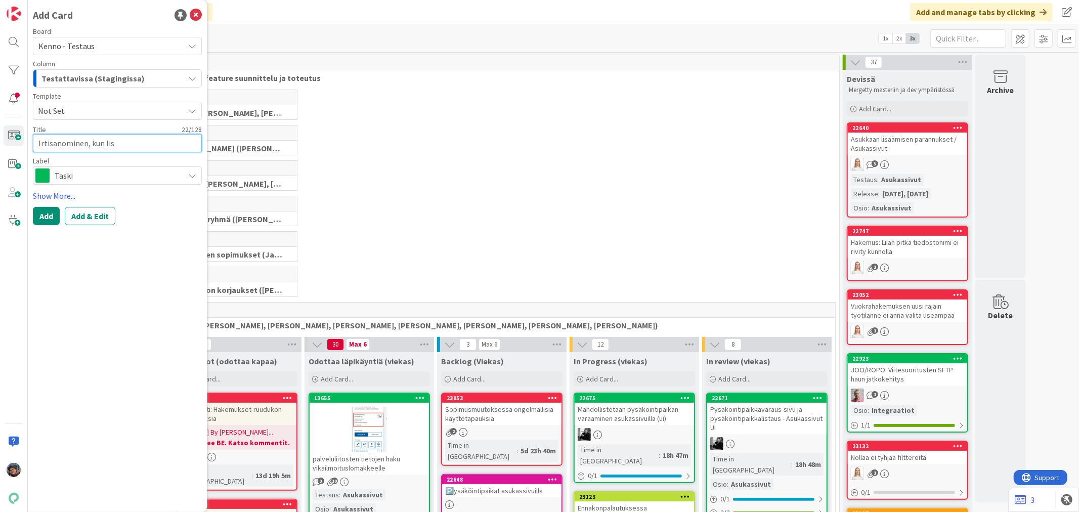
type textarea "x"
type textarea "Irtisanominen, kun lisä"
type textarea "x"
type textarea "Irtisanominen, kun lisät"
type textarea "x"
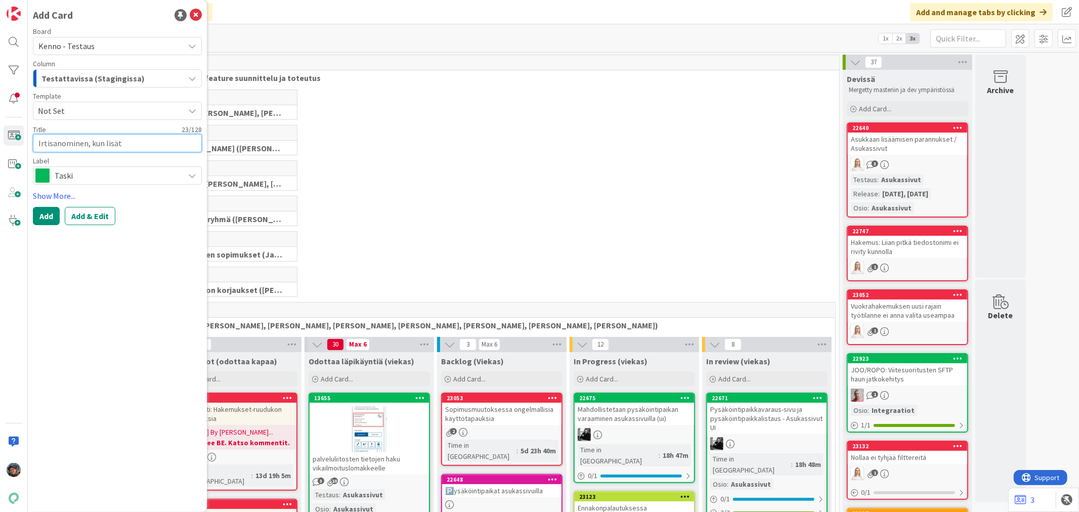
type textarea "Irtisanominen, kun lisätt"
type textarea "x"
type textarea "Irtisanominen, kun lisätty"
type textarea "x"
type textarea "Irtisanominen, kun lisätty"
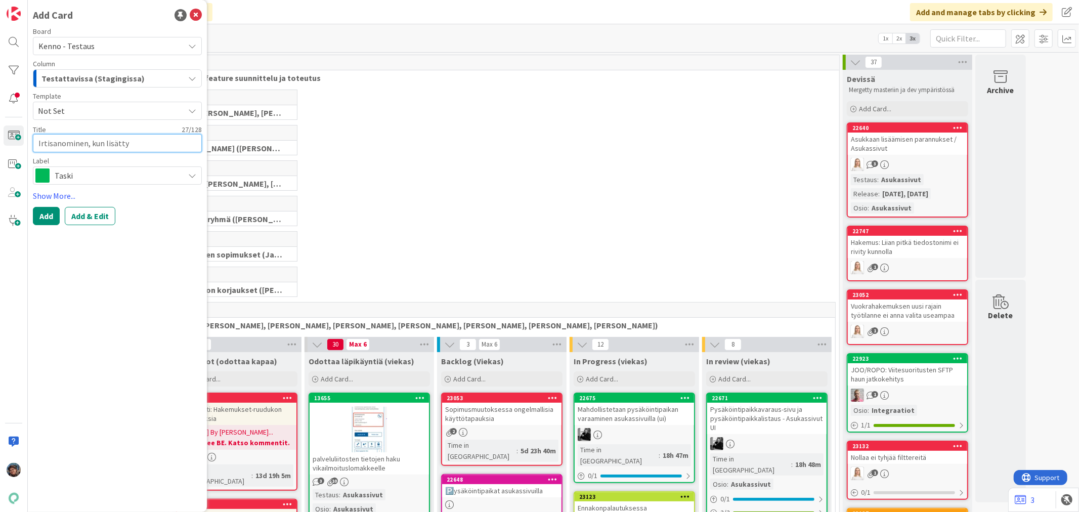
type textarea "x"
type textarea "Irtisanominen, kun lisätty o"
type textarea "x"
type textarea "Irtisanominen, kun lisätty os"
type textarea "x"
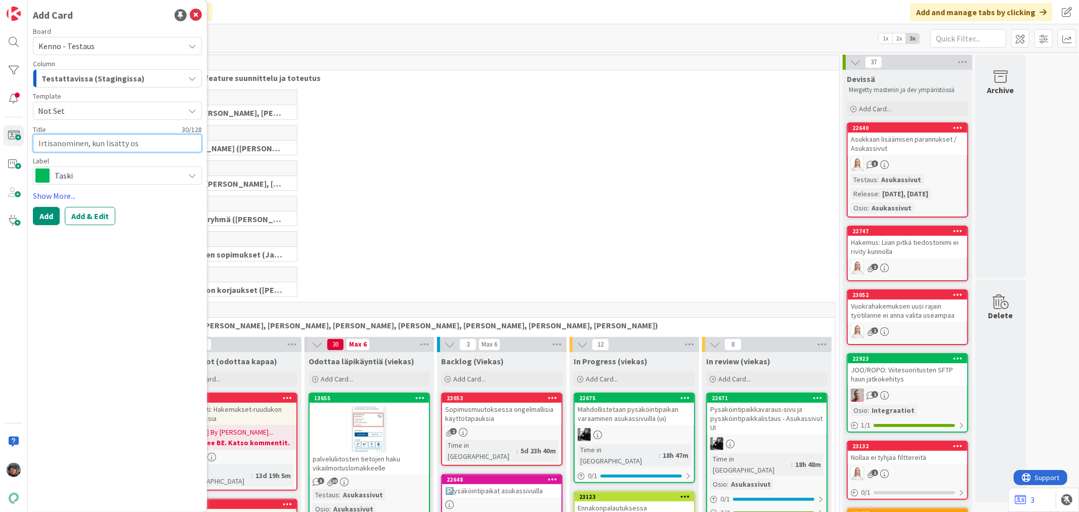
type textarea "Irtisanominen, kun lisätty osa"
type textarea "x"
type textarea "Irtisanominen, kun lisätty osap"
type textarea "x"
type textarea "Irtisanominen, kun lisätty osapu"
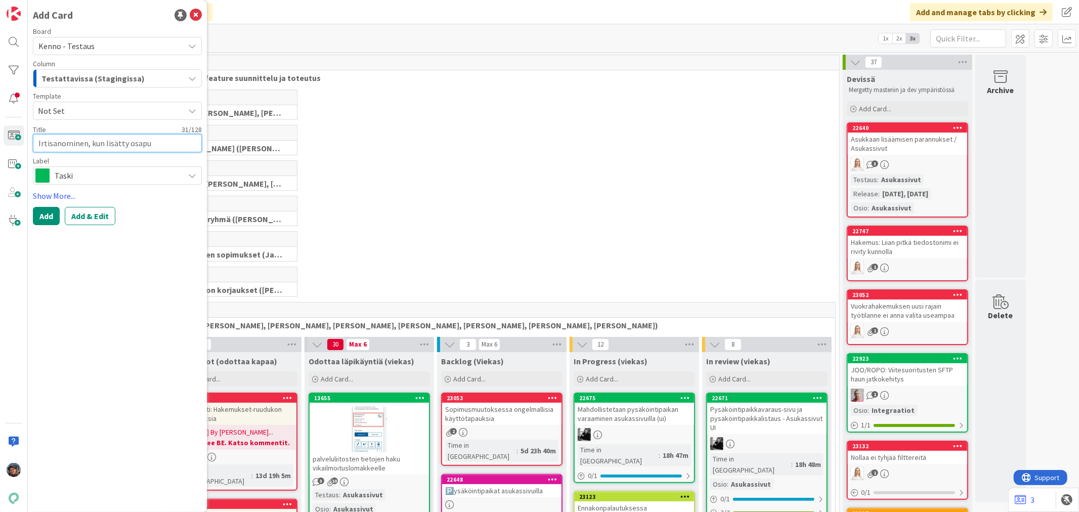
type textarea "x"
type textarea "Irtisanominen, kun lisätty osapuo"
type textarea "x"
type textarea "Irtisanominen, kun lisätty osapuol"
type textarea "x"
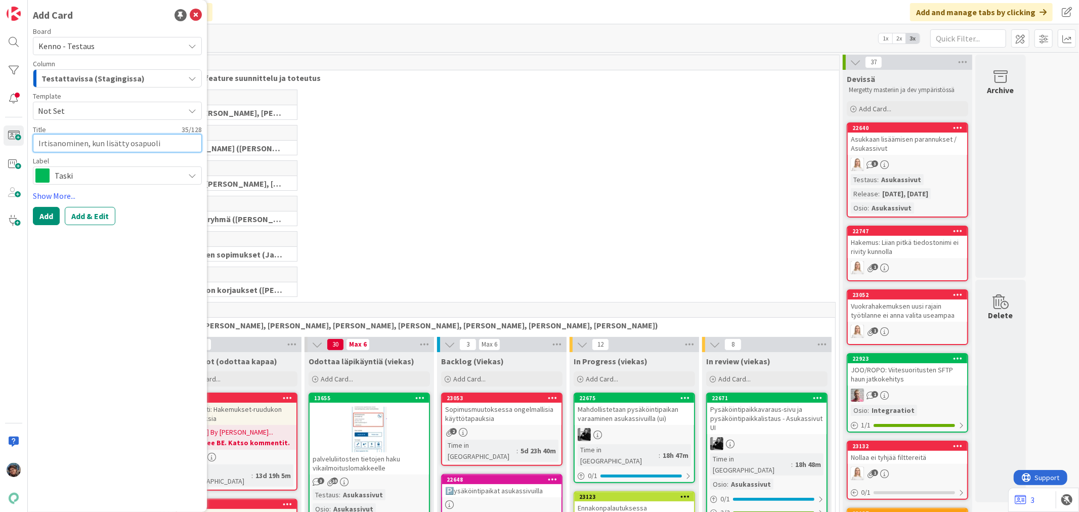
type textarea "Irtisanominen, kun lisätty osapuoli"
click at [191, 178] on icon at bounding box center [192, 175] width 8 height 8
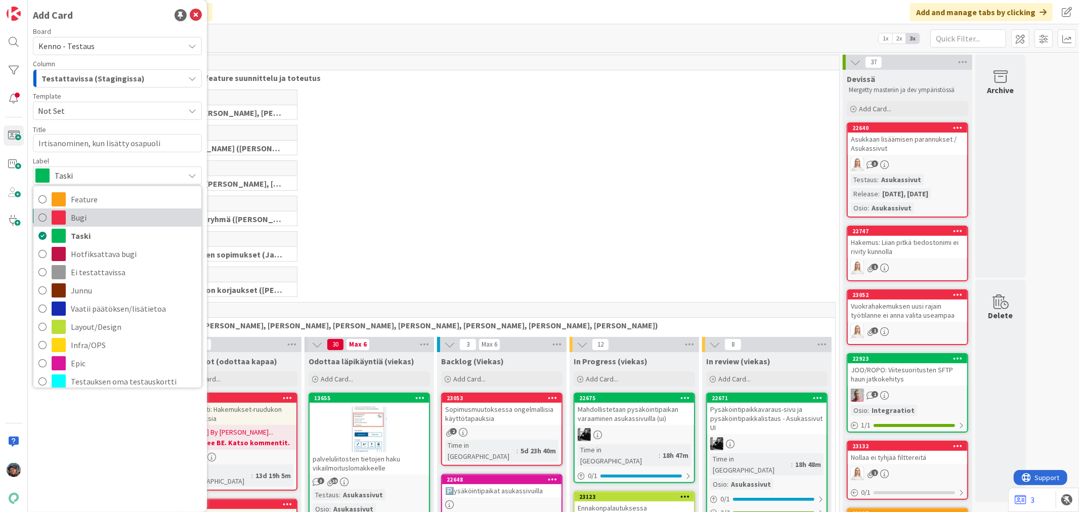
click at [73, 220] on span "Bugi" at bounding box center [133, 217] width 125 height 15
type textarea "x"
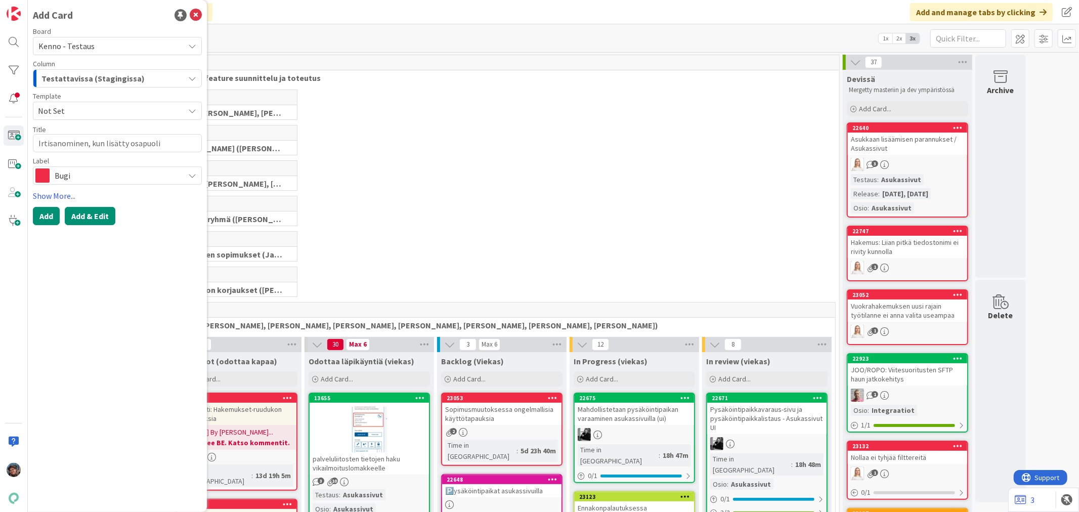
click at [87, 213] on button "Add & Edit" at bounding box center [90, 216] width 51 height 18
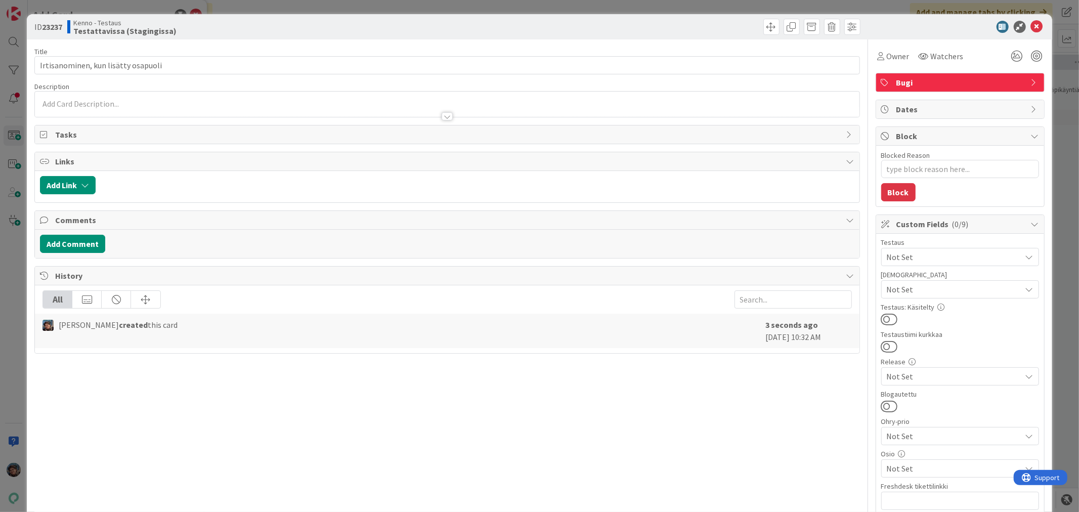
type textarea "x"
click at [442, 117] on div at bounding box center [447, 116] width 11 height 8
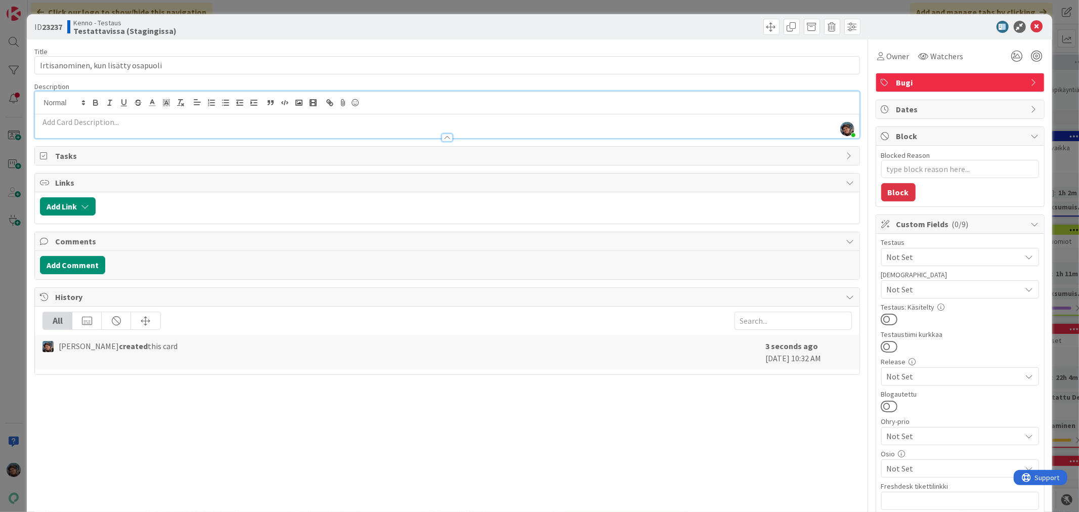
click at [110, 123] on p at bounding box center [447, 122] width 814 height 12
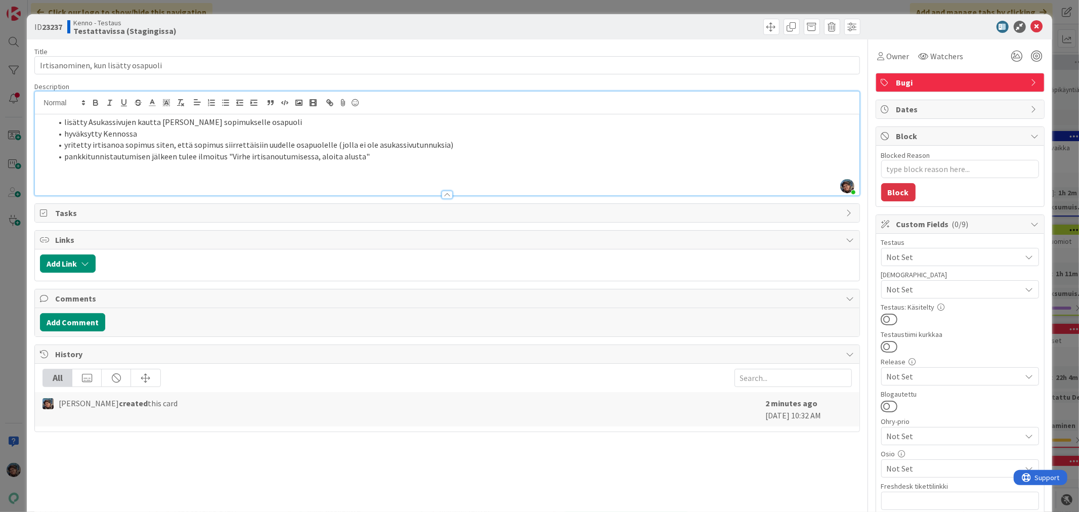
click at [54, 180] on p at bounding box center [447, 180] width 814 height 12
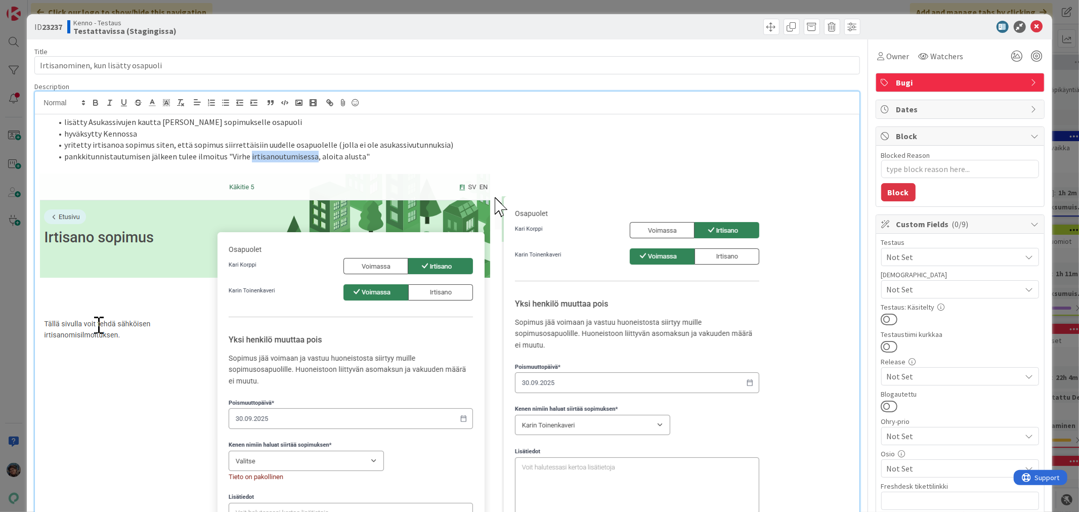
drag, startPoint x: 246, startPoint y: 156, endPoint x: 310, endPoint y: 155, distance: 64.2
click at [310, 155] on li "pankkitunnistautumisen jälkeen tulee ilmoitus "Virhe irtisanoutumisessa, aloita…" at bounding box center [453, 157] width 802 height 12
drag, startPoint x: 367, startPoint y: 210, endPoint x: 439, endPoint y: 274, distance: 96.4
click at [438, 274] on img at bounding box center [403, 393] width 727 height 439
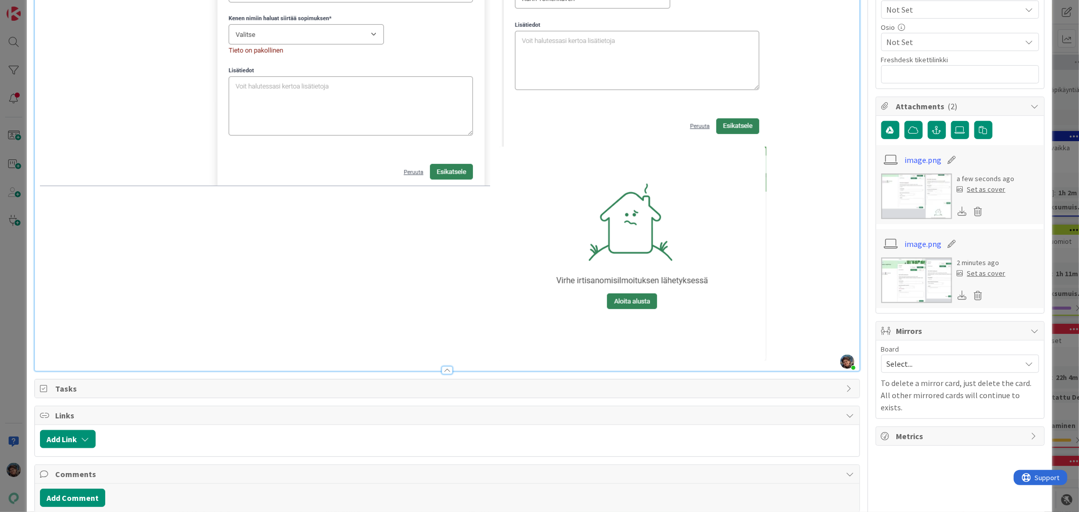
scroll to position [449, 0]
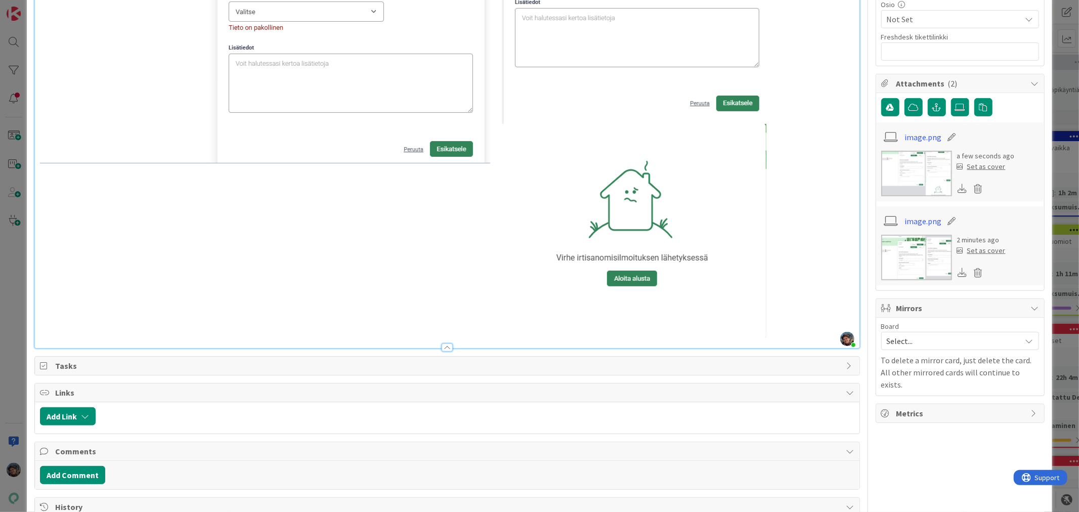
click at [785, 330] on p at bounding box center [447, 31] width 814 height 613
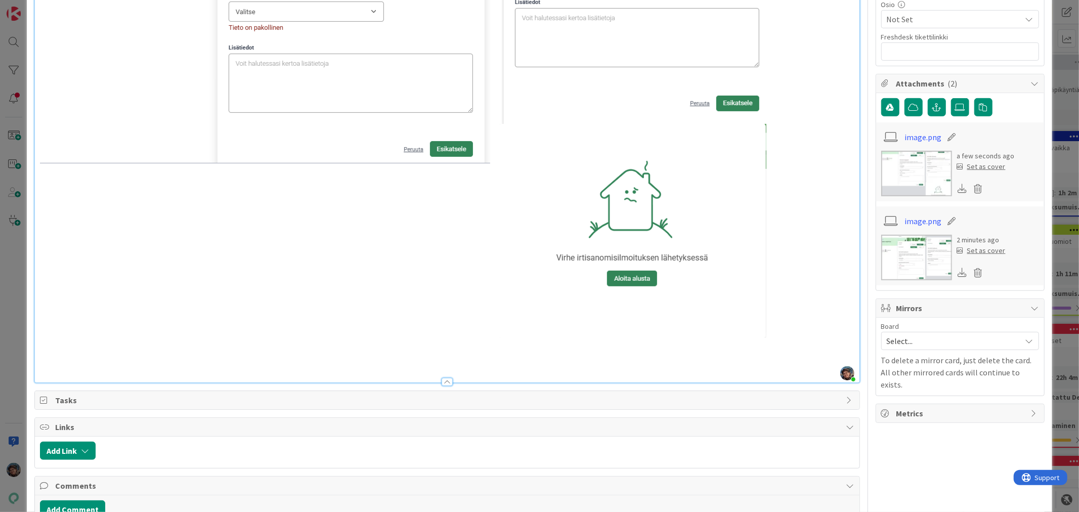
click at [58, 370] on p at bounding box center [447, 367] width 814 height 12
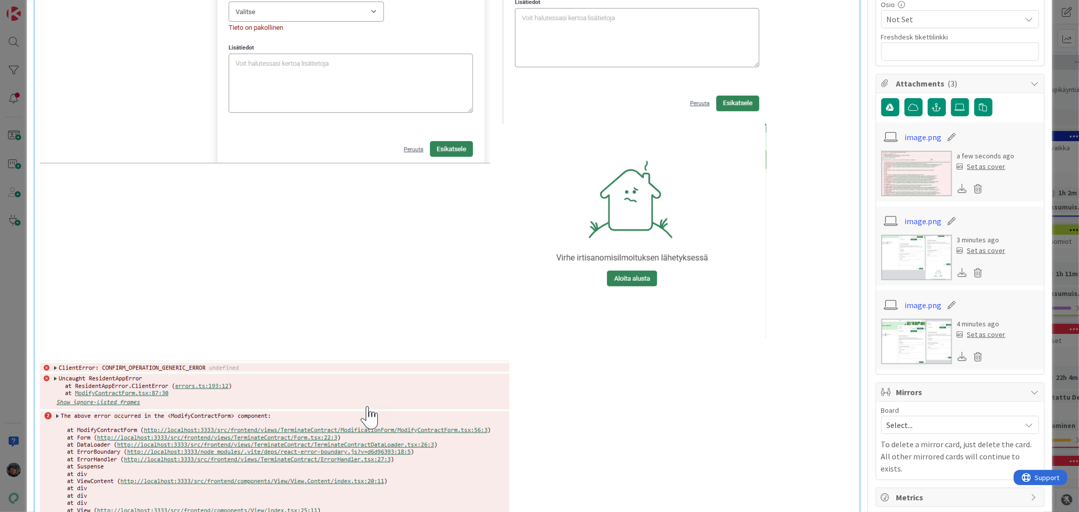
type textarea "x"
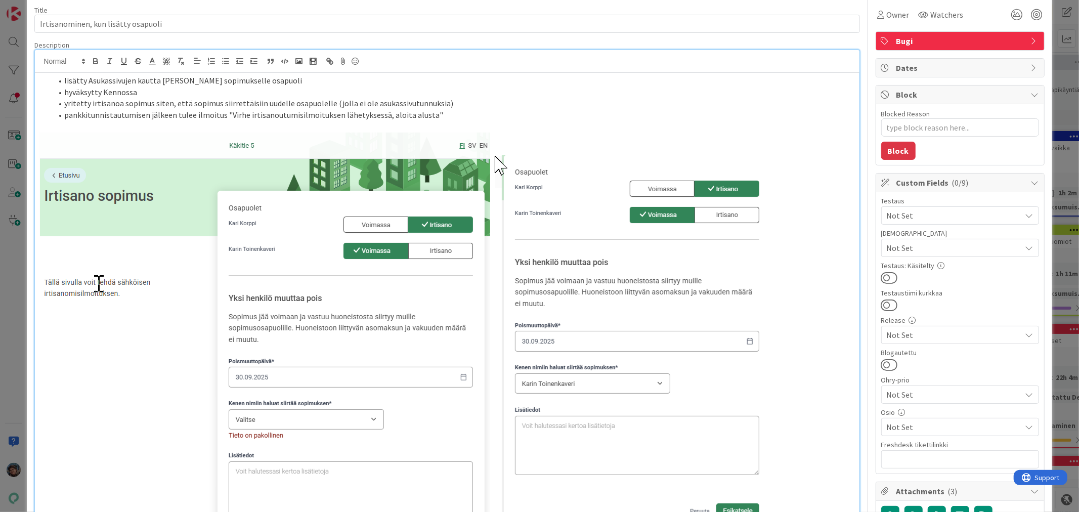
scroll to position [0, 0]
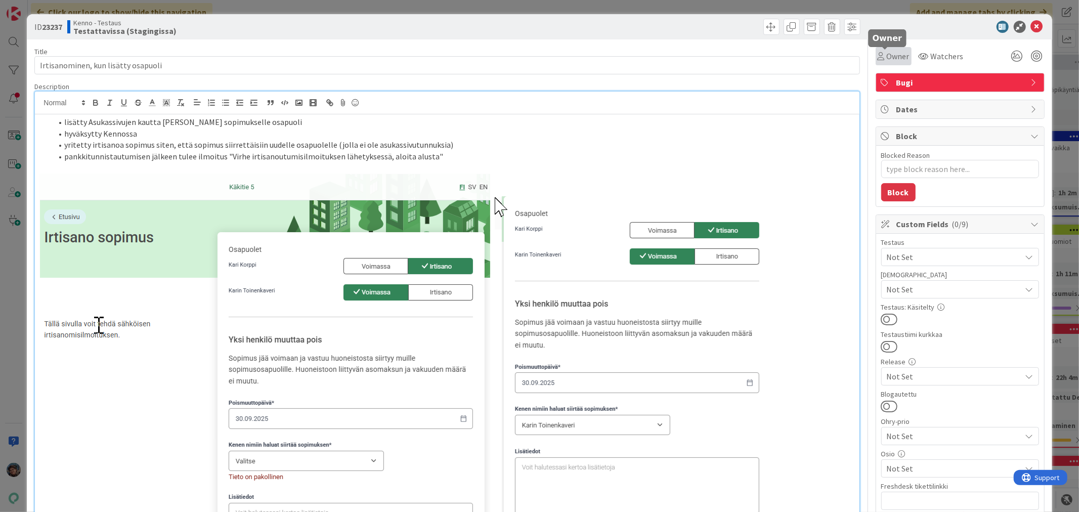
click at [888, 54] on span "Owner" at bounding box center [898, 56] width 23 height 12
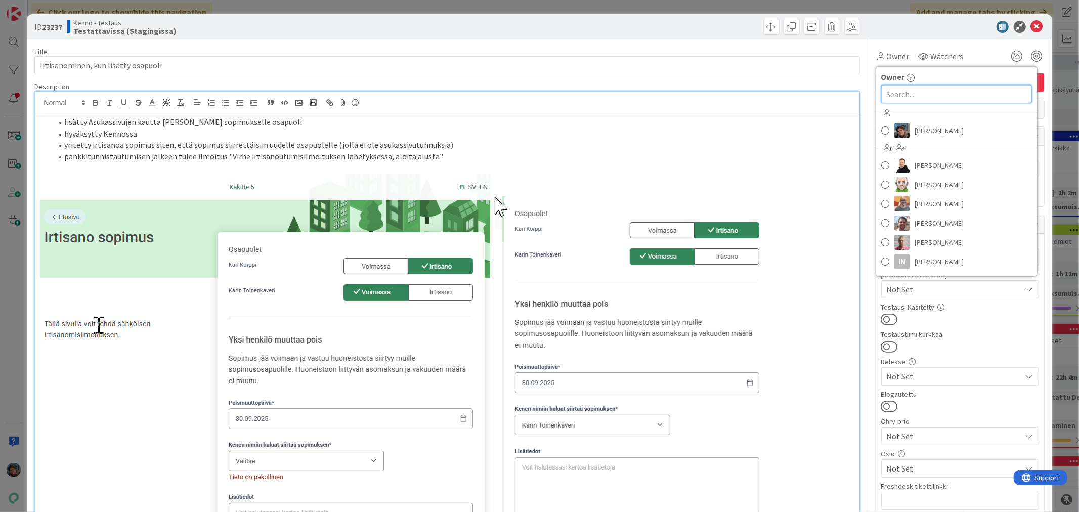
click at [883, 90] on input "text" at bounding box center [956, 94] width 151 height 18
type input "to"
click at [928, 203] on span "Tommi Hännikkälä" at bounding box center [939, 203] width 49 height 15
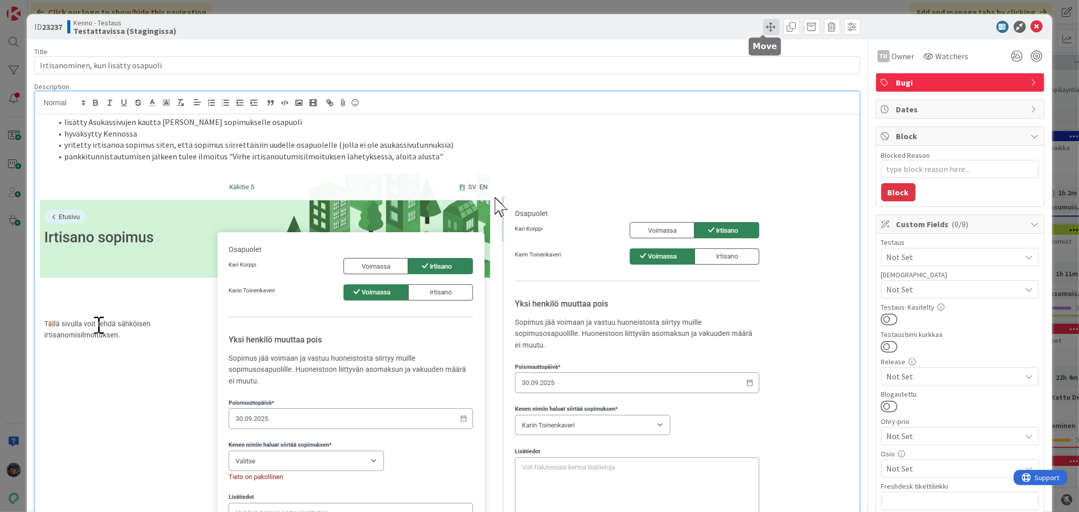
click at [763, 24] on span at bounding box center [771, 27] width 16 height 16
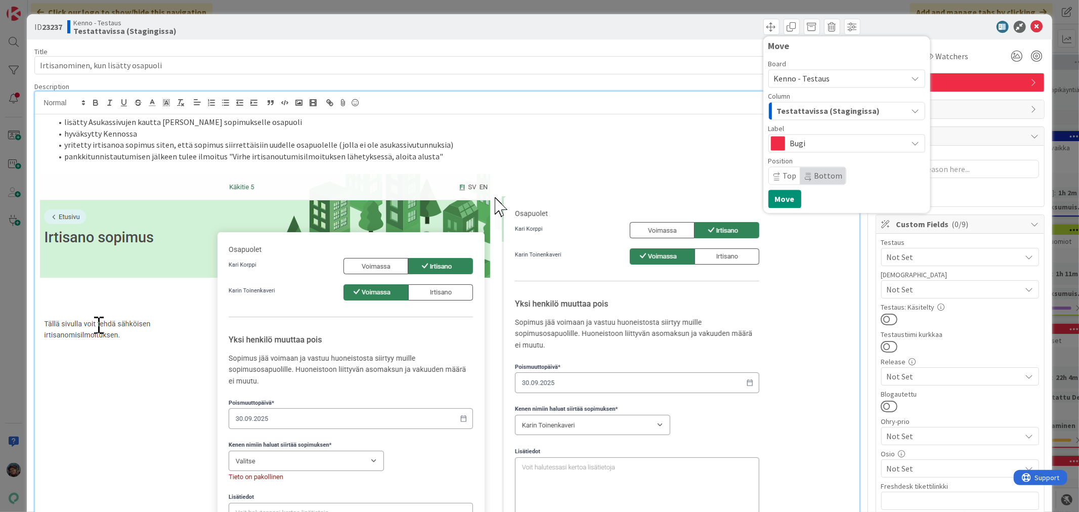
click at [791, 79] on span "Kenno - Testaus" at bounding box center [802, 78] width 56 height 10
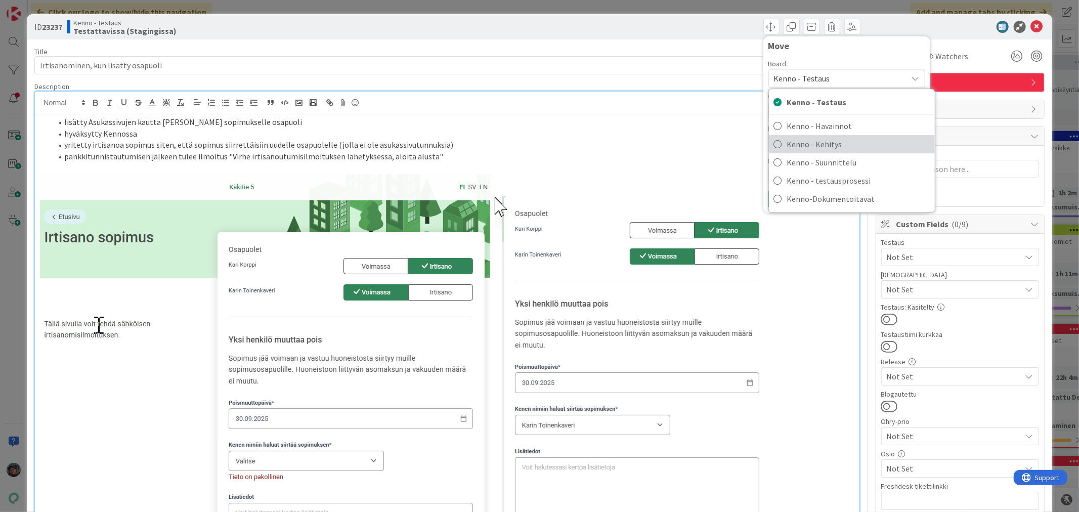
click at [823, 147] on span "Kenno - Kehitys" at bounding box center [858, 144] width 143 height 15
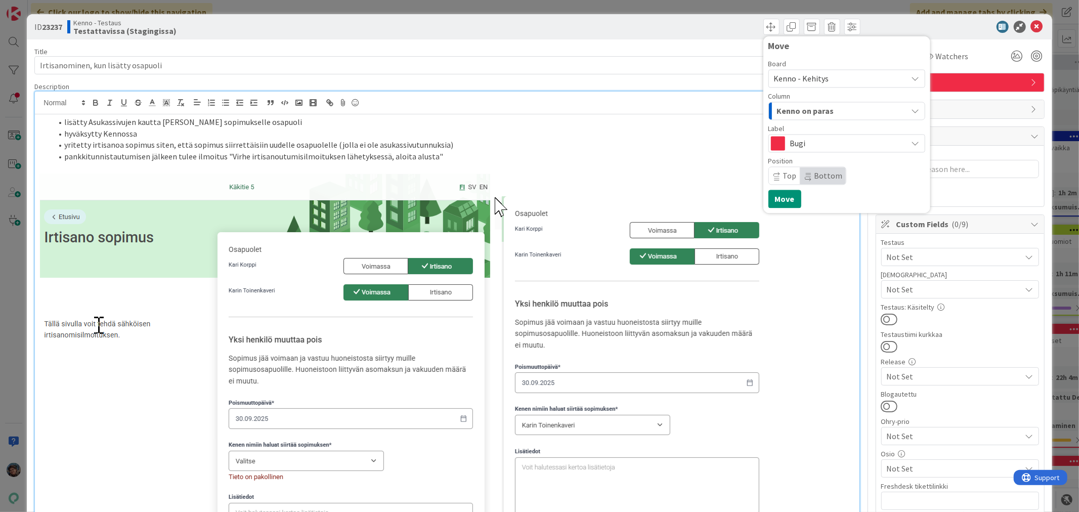
click at [821, 111] on span "Kenno on paras" at bounding box center [805, 110] width 57 height 13
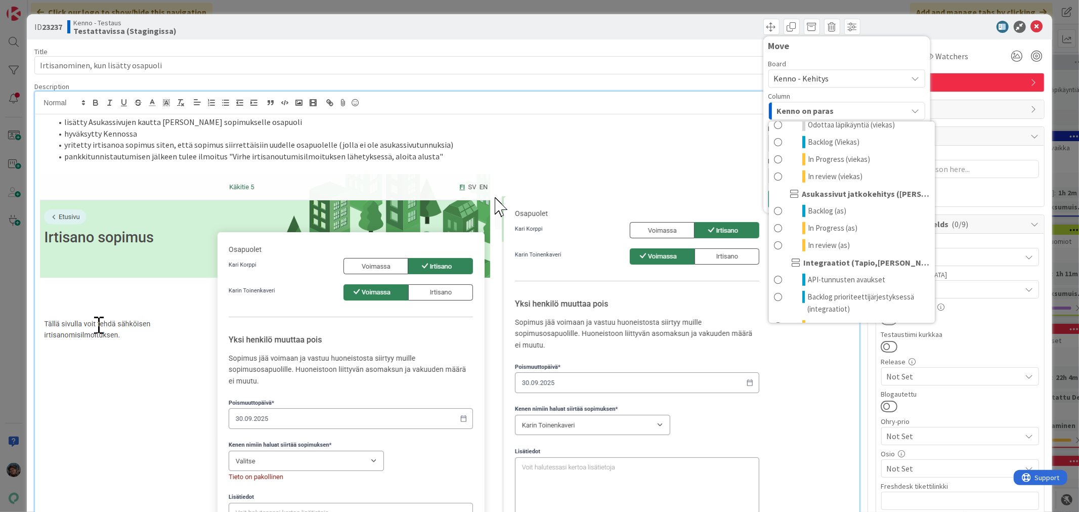
scroll to position [562, 0]
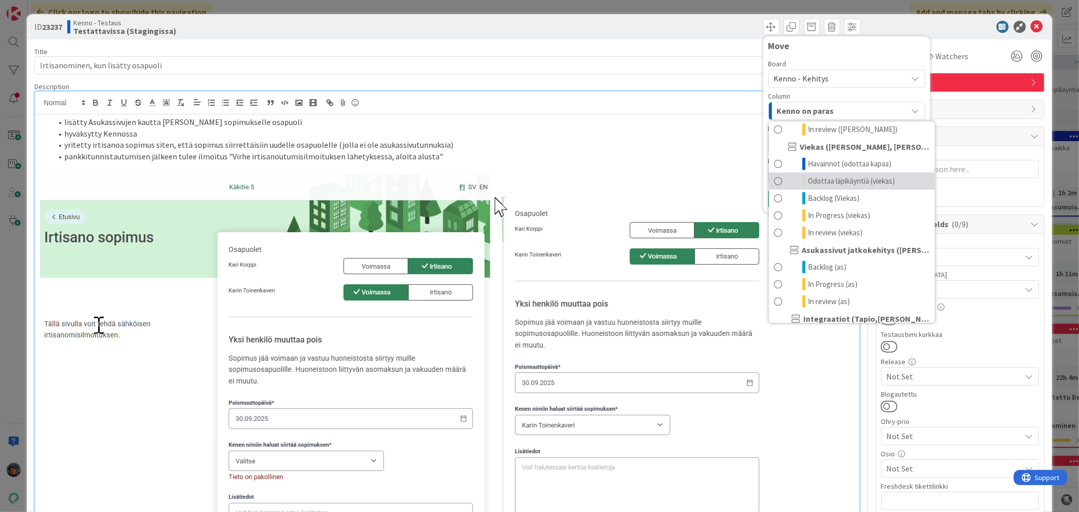
click at [825, 187] on span "Odottaa läpikäyntiä (viekas)" at bounding box center [851, 181] width 87 height 12
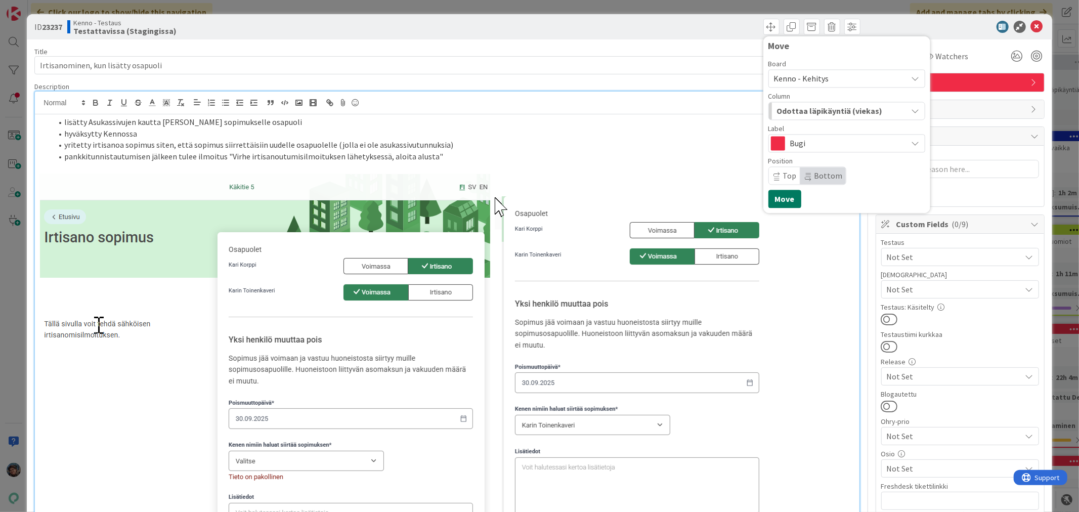
click at [779, 196] on button "Move" at bounding box center [784, 199] width 33 height 18
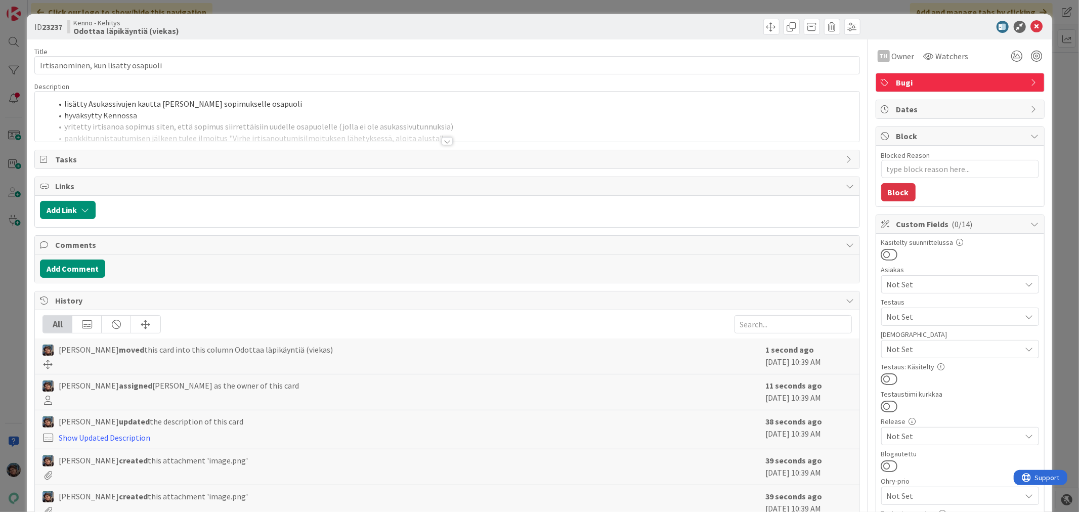
type textarea "x"
click at [1031, 26] on icon at bounding box center [1037, 27] width 12 height 12
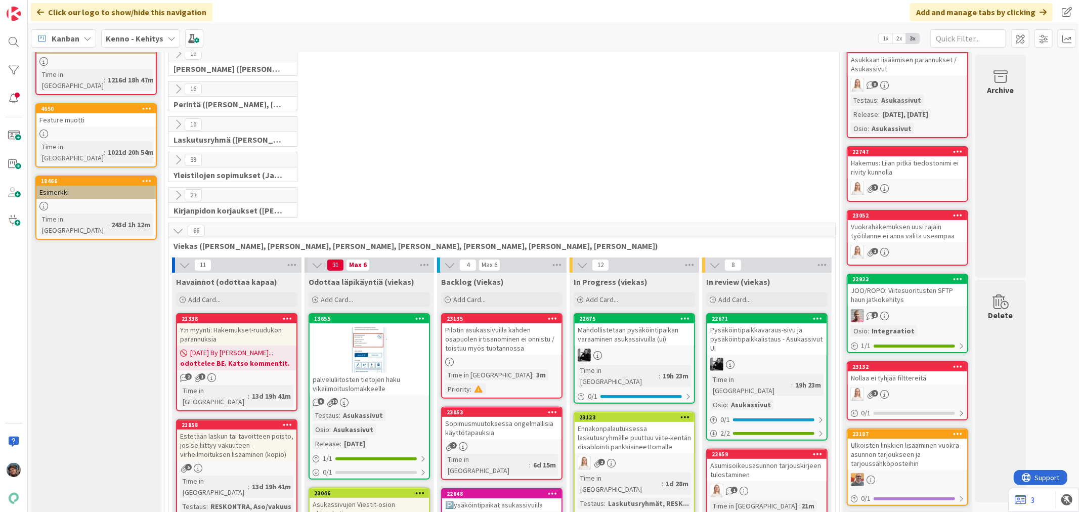
scroll to position [112, 0]
